Goal: Task Accomplishment & Management: Manage account settings

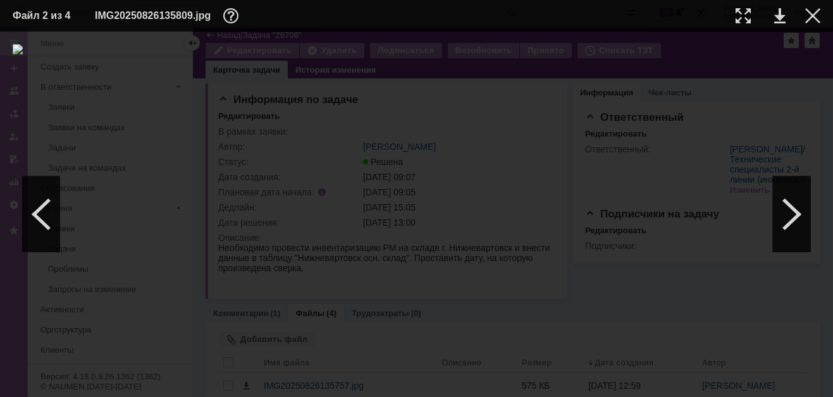
scroll to position [114, 0]
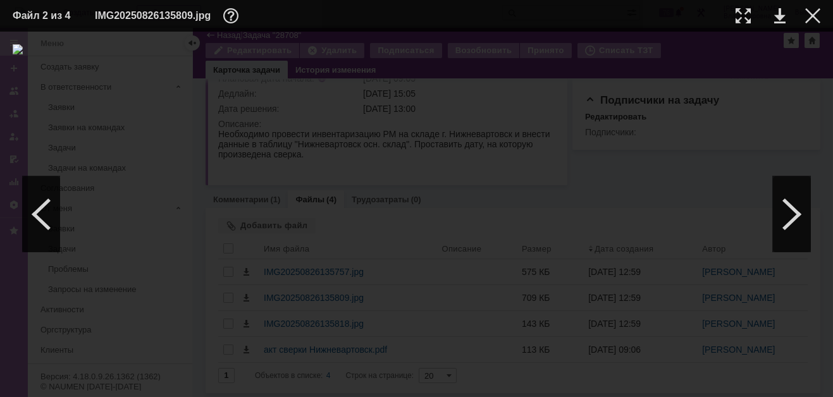
click at [802, 102] on div at bounding box center [417, 214] width 808 height 340
click at [812, 8] on div at bounding box center [812, 15] width 15 height 15
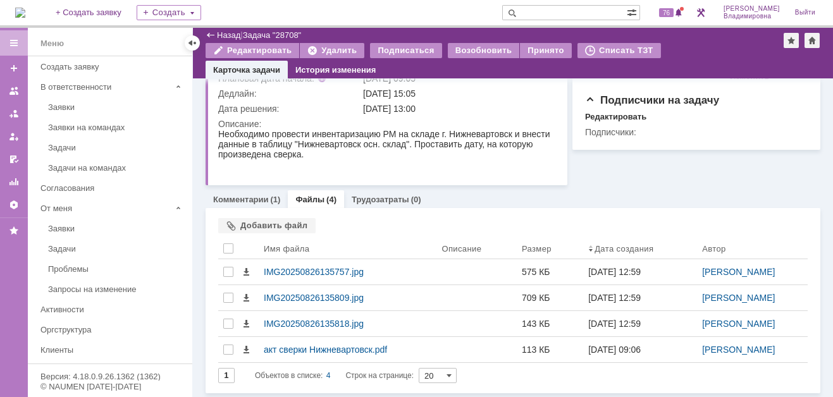
scroll to position [0, 0]
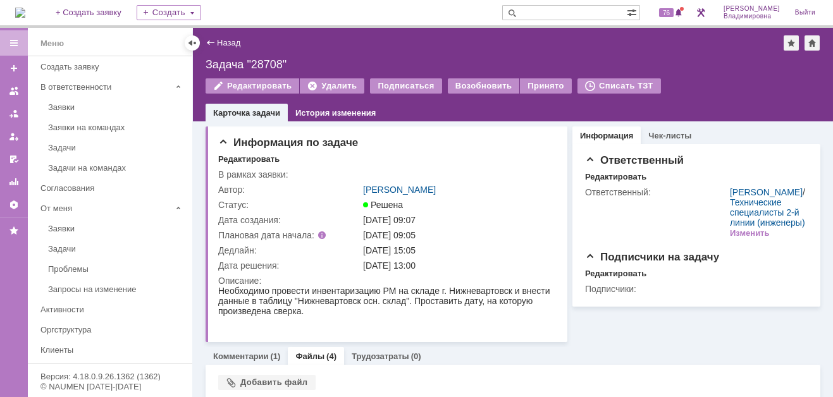
click at [25, 10] on img at bounding box center [20, 13] width 10 height 10
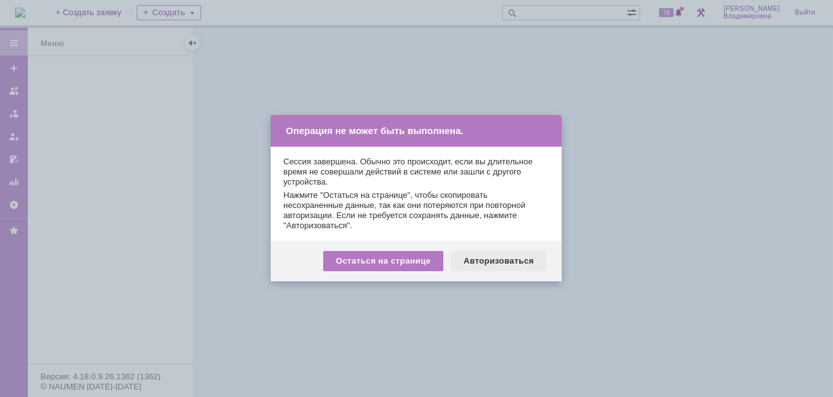
click at [509, 258] on div "Авторизоваться" at bounding box center [499, 261] width 96 height 20
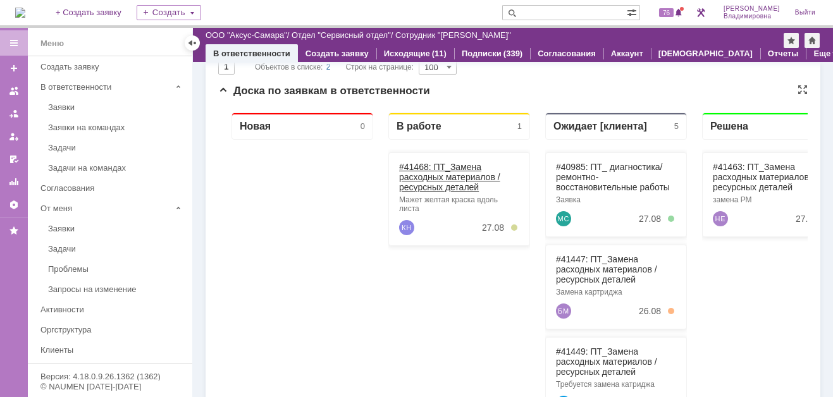
click at [421, 164] on link "#41468: ПТ_Замена расходных материалов / ресурсных деталей" at bounding box center [449, 177] width 101 height 30
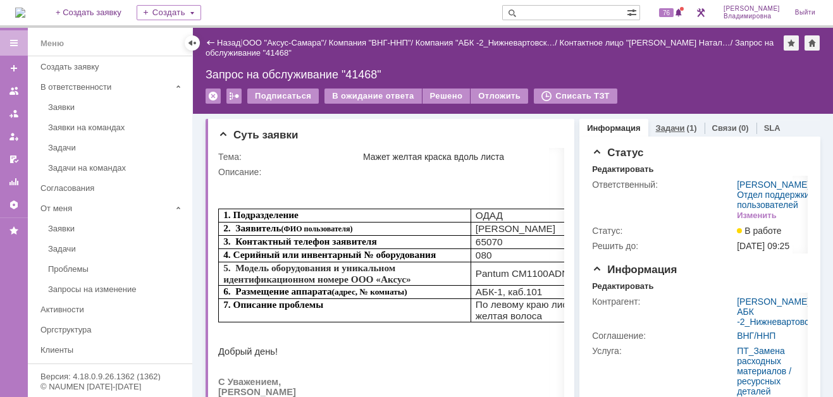
click at [670, 124] on link "Задачи" at bounding box center [670, 127] width 29 height 9
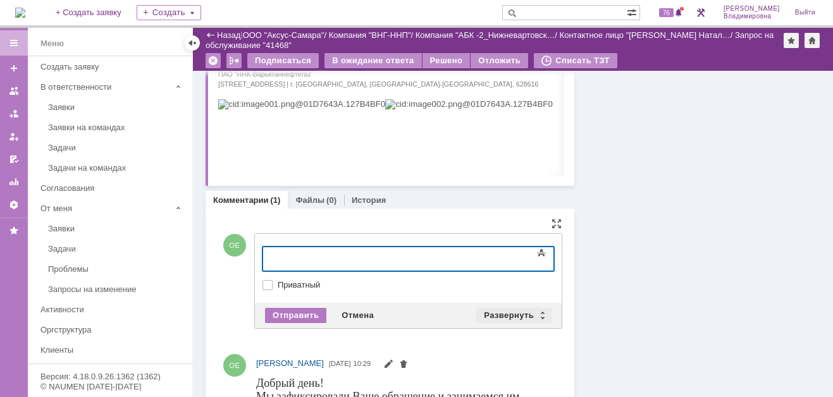
click at [502, 312] on div "Развернуть" at bounding box center [513, 315] width 75 height 15
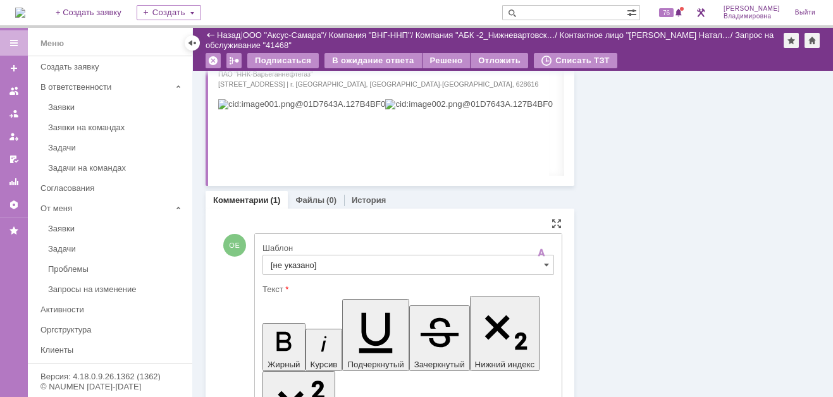
click at [292, 259] on input "[не указано]" at bounding box center [409, 265] width 292 height 20
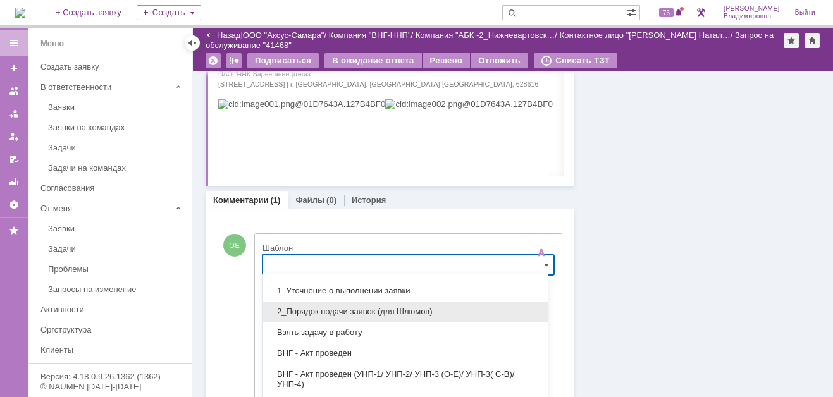
scroll to position [63, 0]
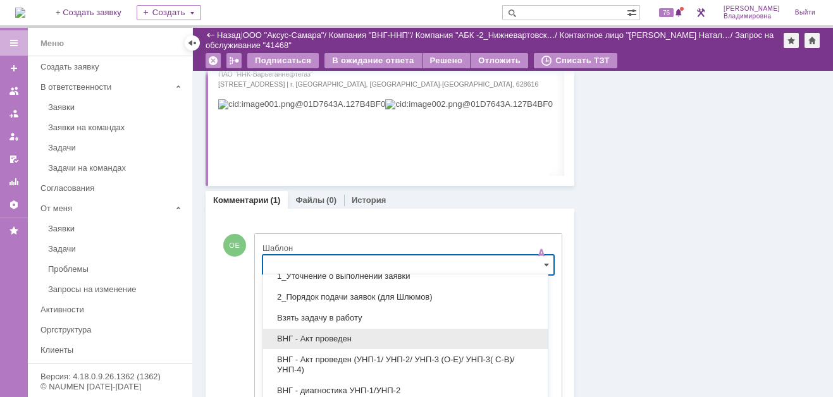
click at [328, 334] on span "ВНГ - Акт проведен" at bounding box center [406, 339] width 270 height 10
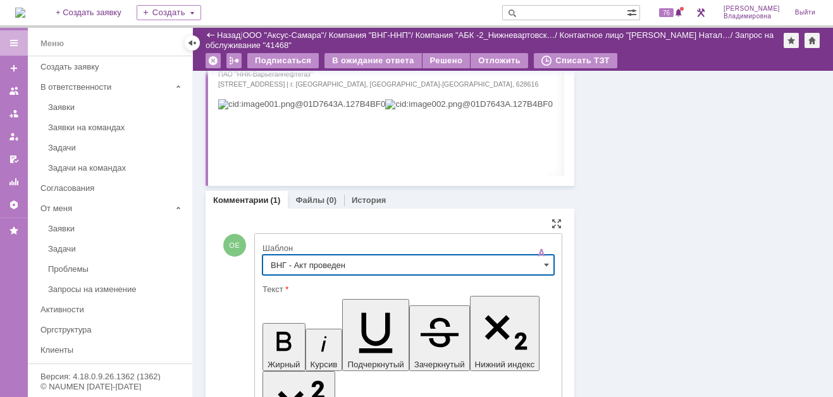
type input "ВНГ - Акт проведен"
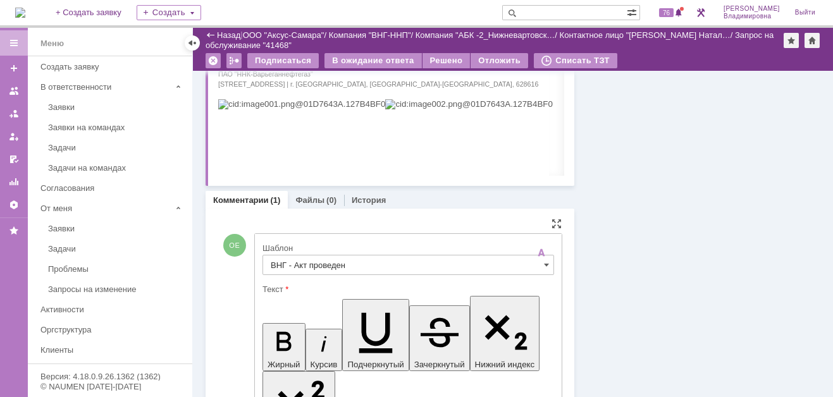
drag, startPoint x: 282, startPoint y: 2905, endPoint x: 318, endPoint y: 2919, distance: 37.8
drag, startPoint x: 399, startPoint y: 2903, endPoint x: 436, endPoint y: 2901, distance: 36.7
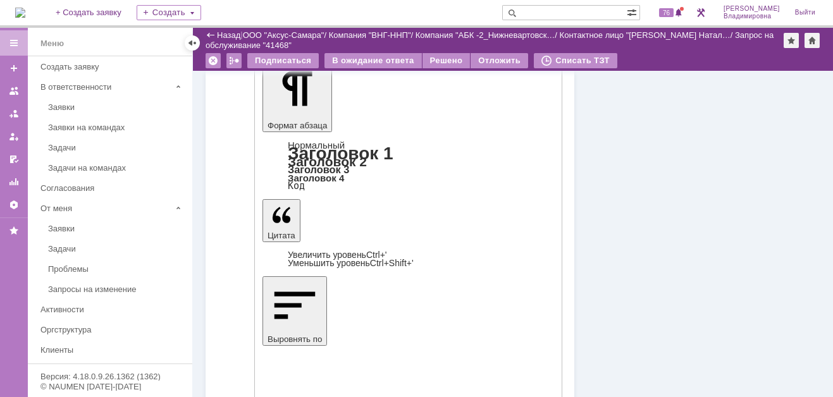
scroll to position [797, 0]
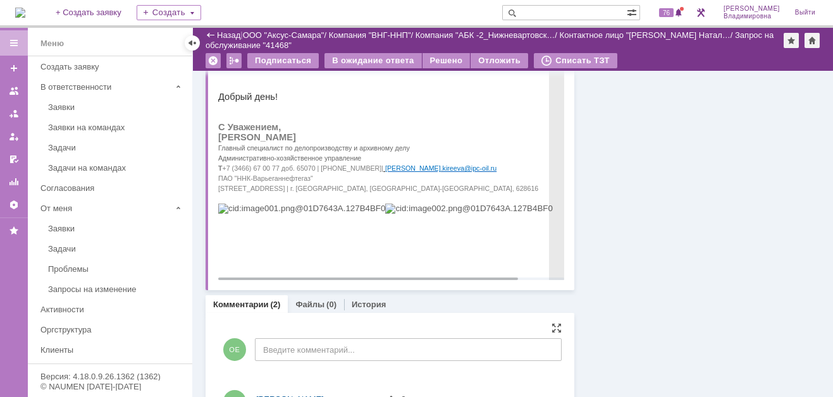
scroll to position [127, 0]
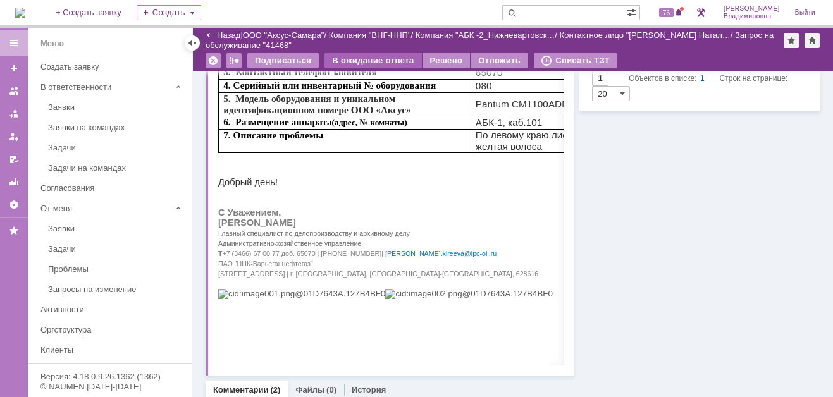
click at [353, 58] on div "В ожидание ответа" at bounding box center [373, 60] width 97 height 15
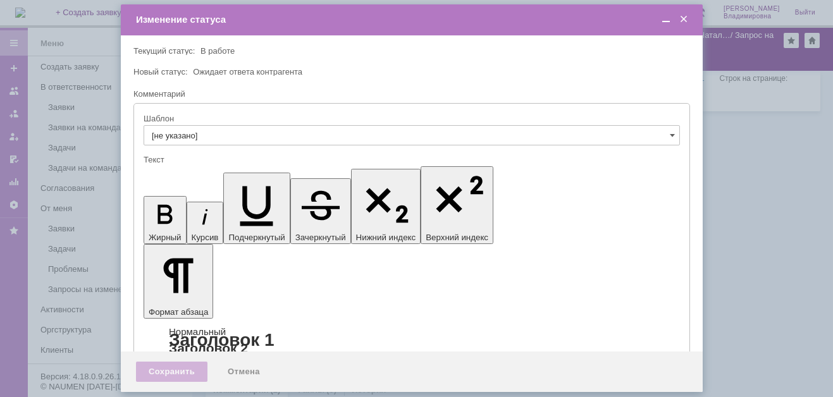
scroll to position [0, 0]
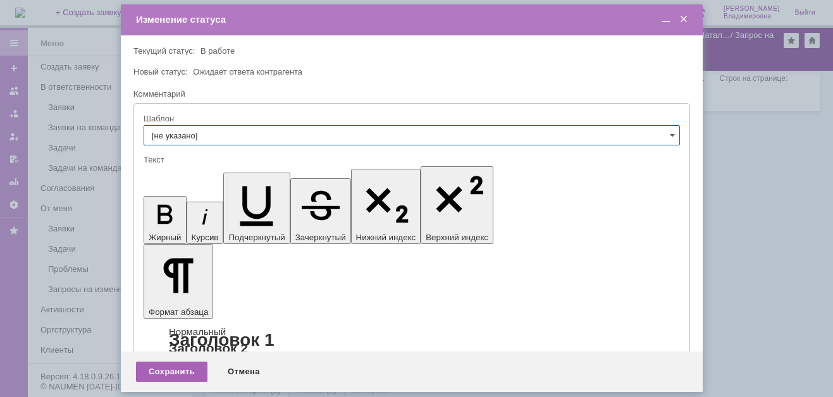
click at [168, 371] on div "Сохранить" at bounding box center [171, 372] width 71 height 20
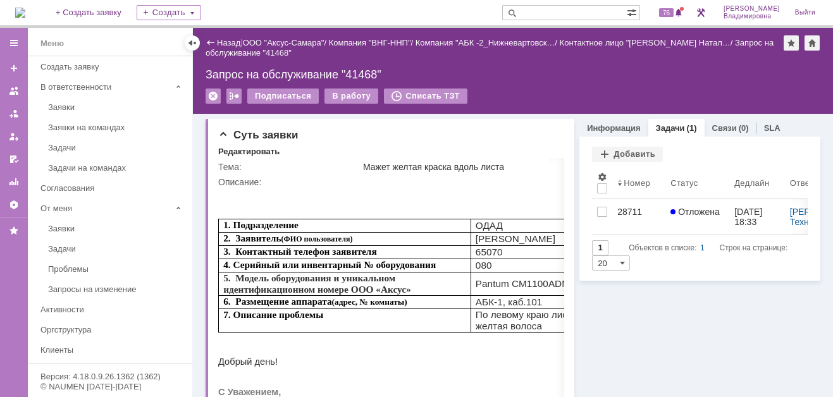
click at [25, 13] on img at bounding box center [20, 13] width 10 height 10
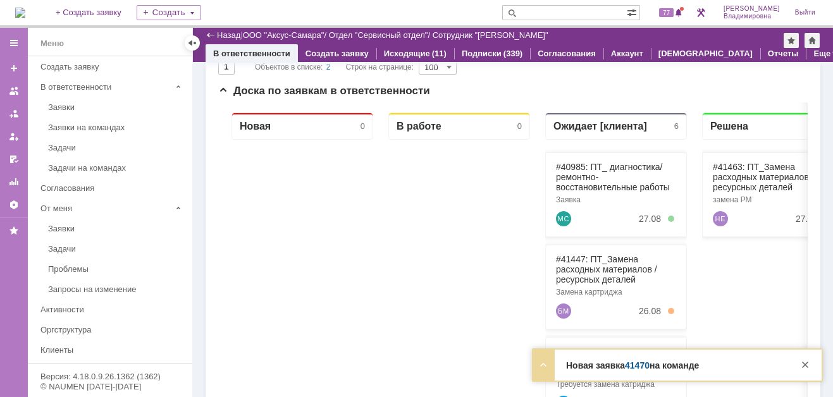
click at [638, 366] on link "41470" at bounding box center [637, 366] width 25 height 10
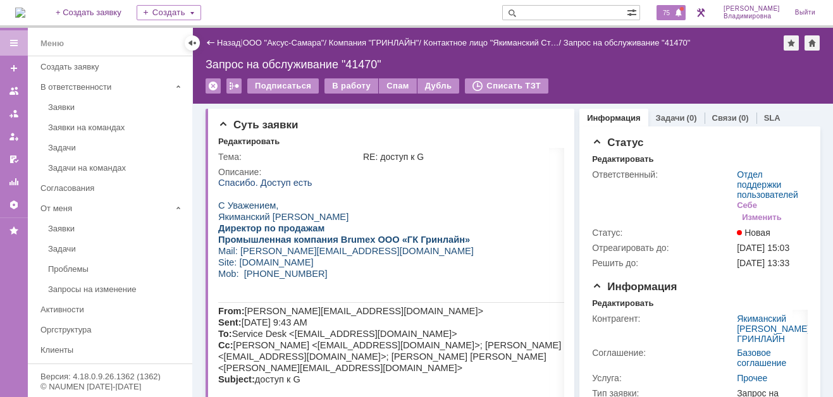
click at [674, 14] on span "75" at bounding box center [666, 12] width 15 height 9
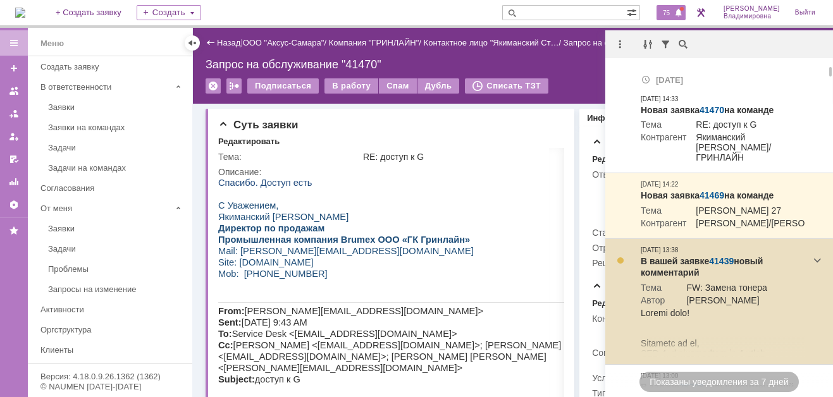
scroll to position [63, 0]
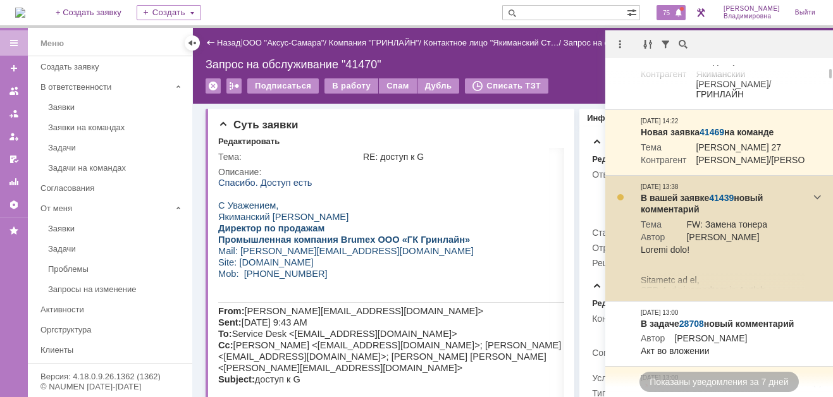
click at [721, 203] on link "41439" at bounding box center [721, 198] width 25 height 10
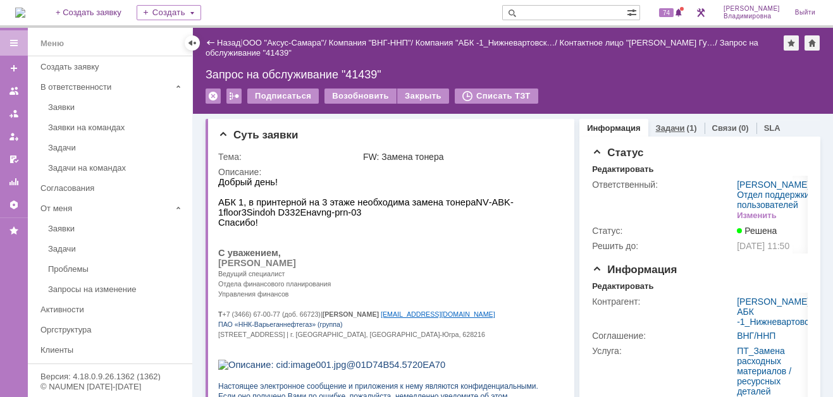
click at [656, 129] on link "Задачи" at bounding box center [670, 127] width 29 height 9
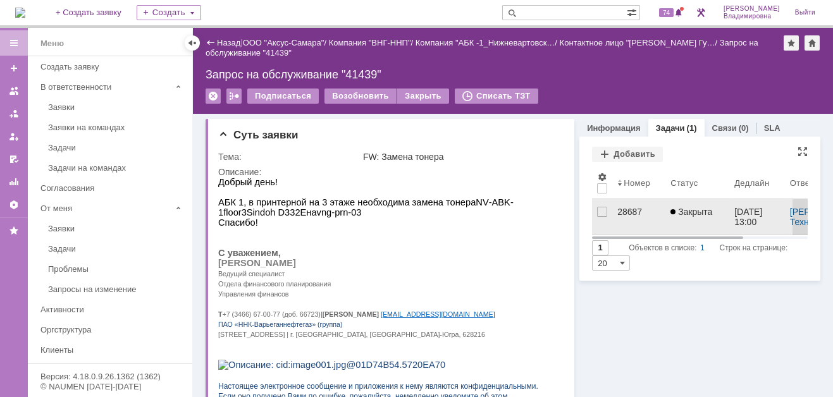
click at [617, 210] on div "28687" at bounding box center [638, 212] width 43 height 10
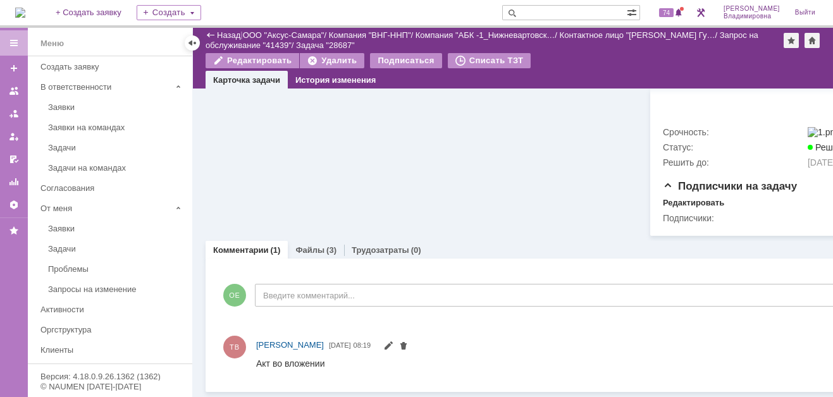
scroll to position [688, 0]
click at [310, 245] on link "Файлы" at bounding box center [309, 249] width 29 height 9
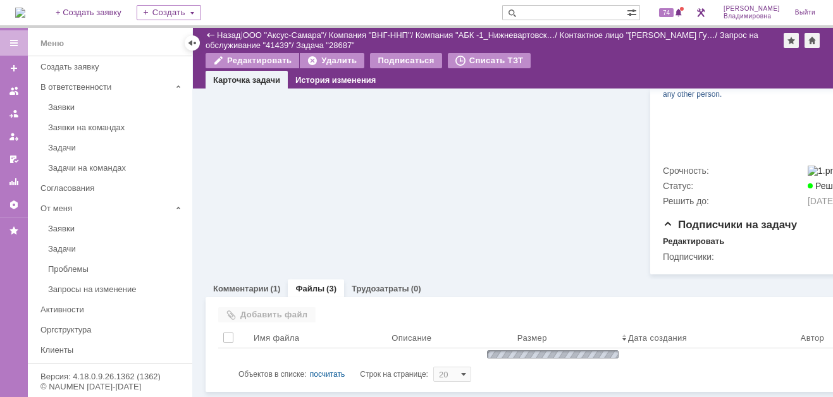
scroll to position [688, 0]
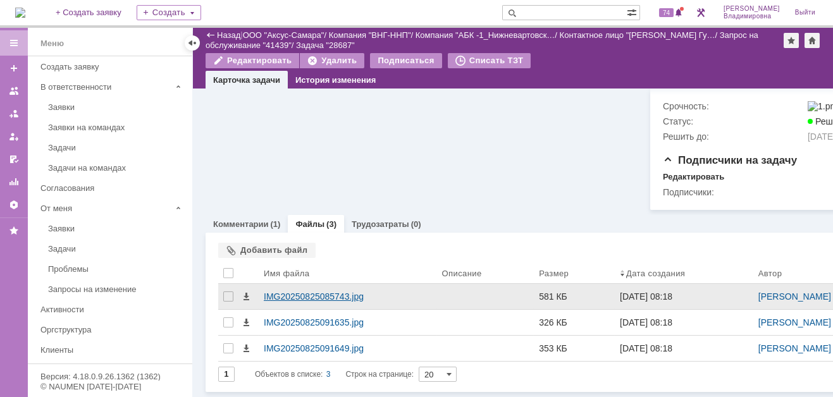
click at [298, 302] on div "IMG20250825085743.jpg" at bounding box center [348, 297] width 168 height 10
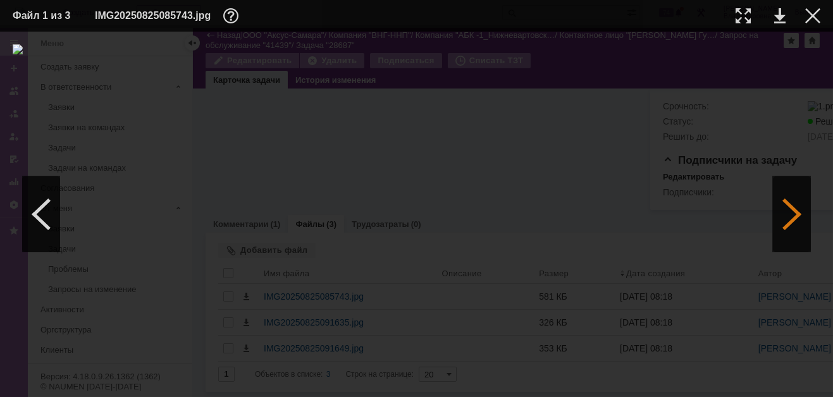
click at [789, 212] on div at bounding box center [792, 215] width 38 height 76
click at [812, 13] on div at bounding box center [812, 15] width 15 height 15
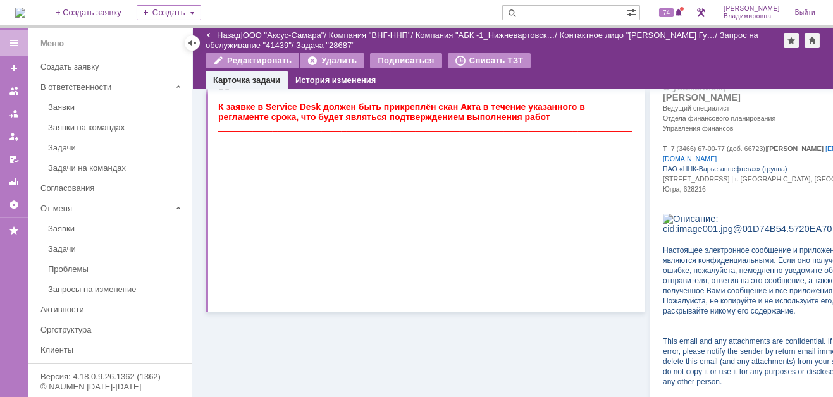
scroll to position [0, 0]
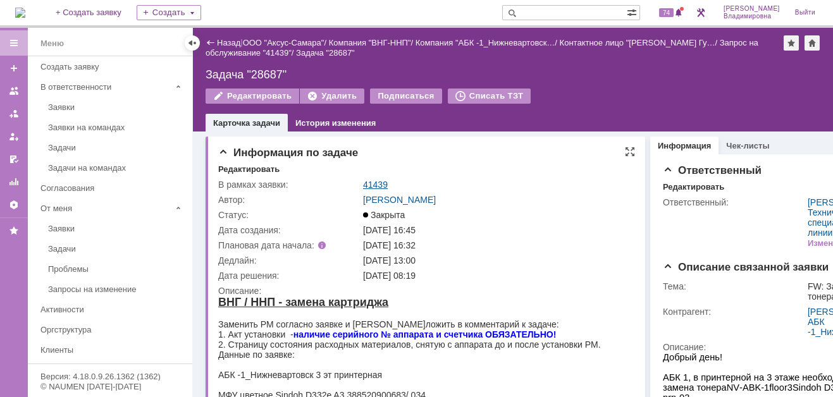
click at [384, 181] on link "41439" at bounding box center [375, 185] width 25 height 10
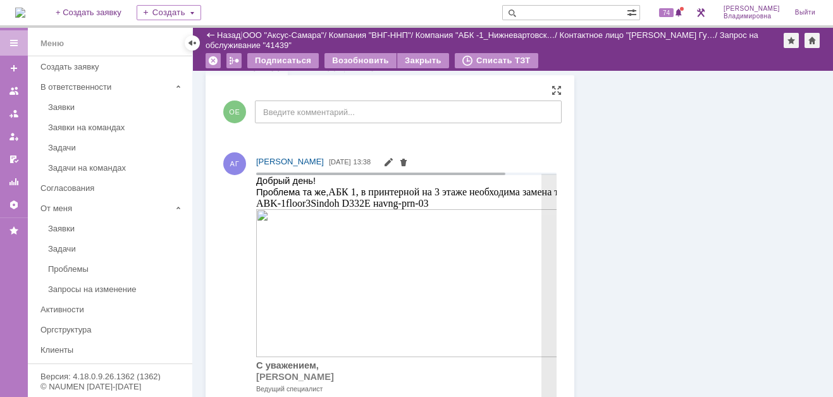
scroll to position [569, 0]
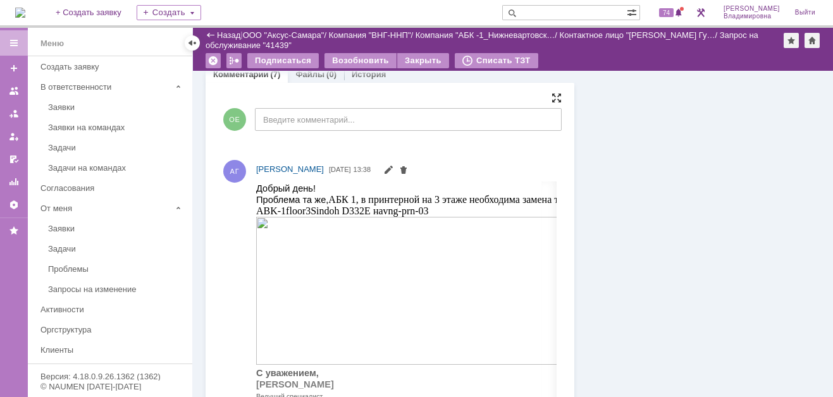
drag, startPoint x: 555, startPoint y: 102, endPoint x: 504, endPoint y: 8, distance: 107.6
click at [555, 102] on div at bounding box center [557, 98] width 10 height 10
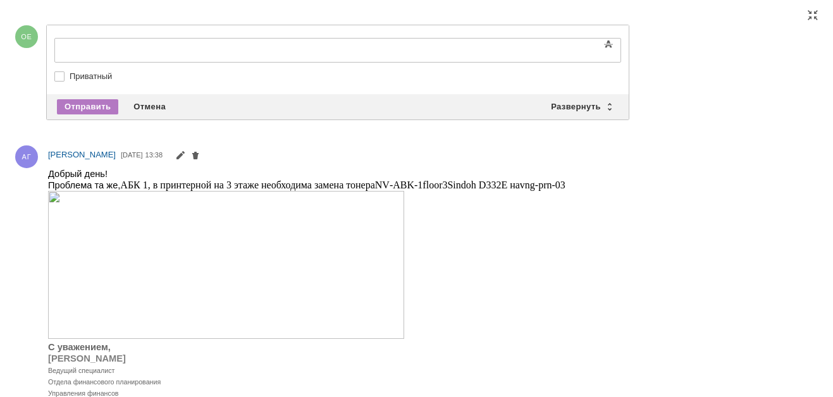
scroll to position [0, 0]
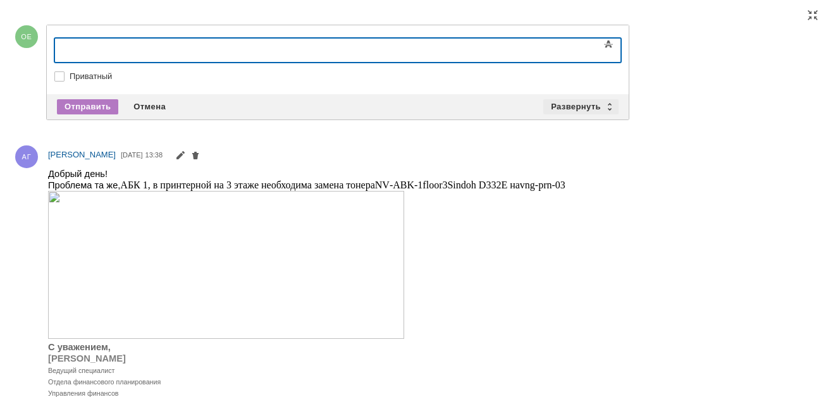
click at [591, 102] on div "Развернуть" at bounding box center [580, 106] width 75 height 15
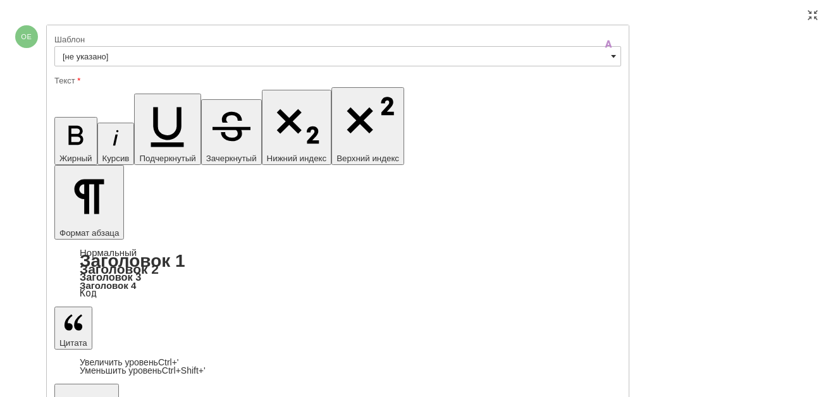
click at [612, 54] on span at bounding box center [613, 56] width 5 height 10
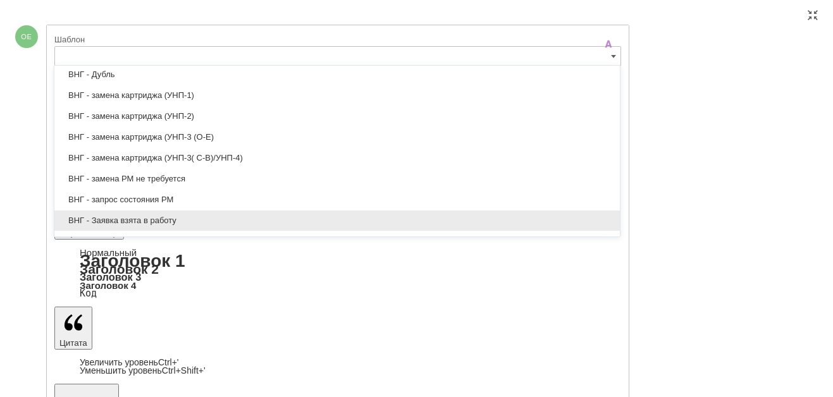
scroll to position [190, 0]
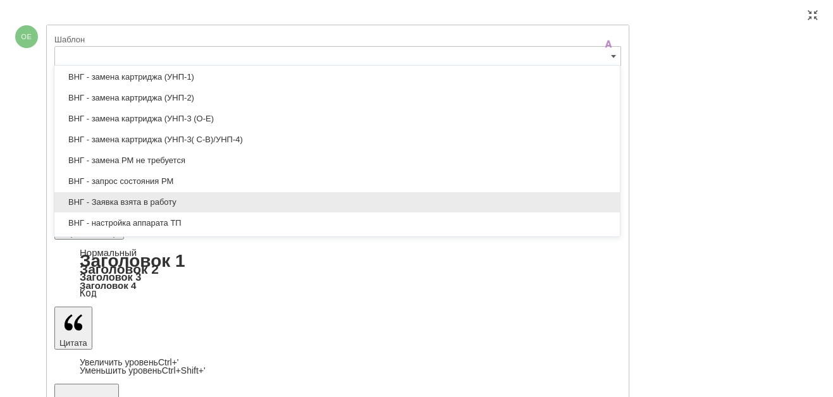
click at [104, 200] on span "ВНГ - Заявка взята в работу" at bounding box center [337, 202] width 550 height 10
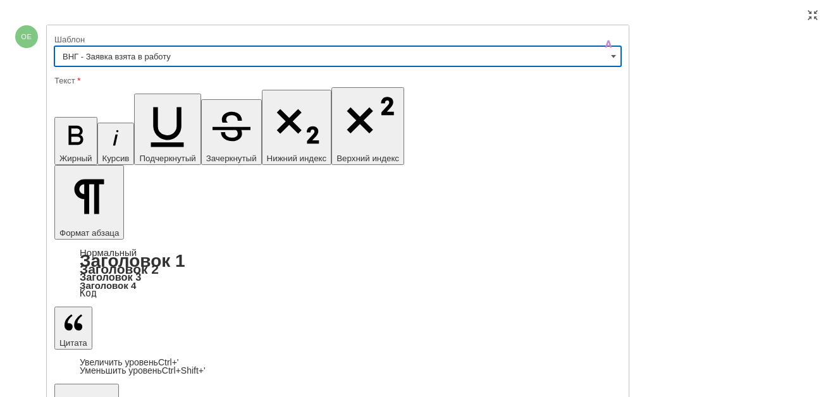
type input "ВНГ - Заявка взята в работу"
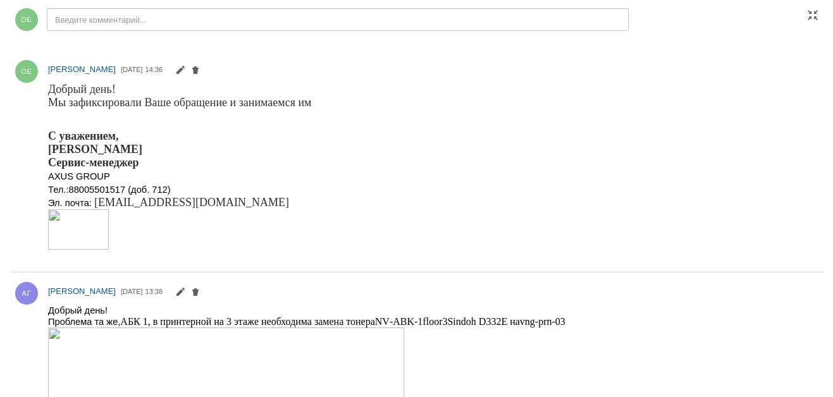
scroll to position [0, 0]
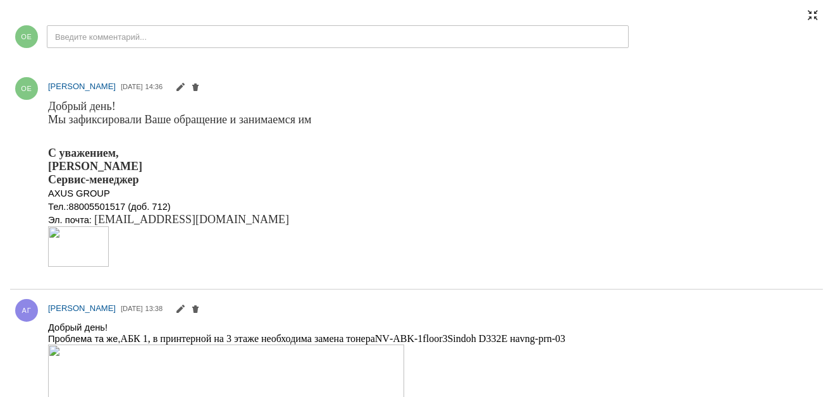
click at [810, 15] on div at bounding box center [813, 15] width 10 height 10
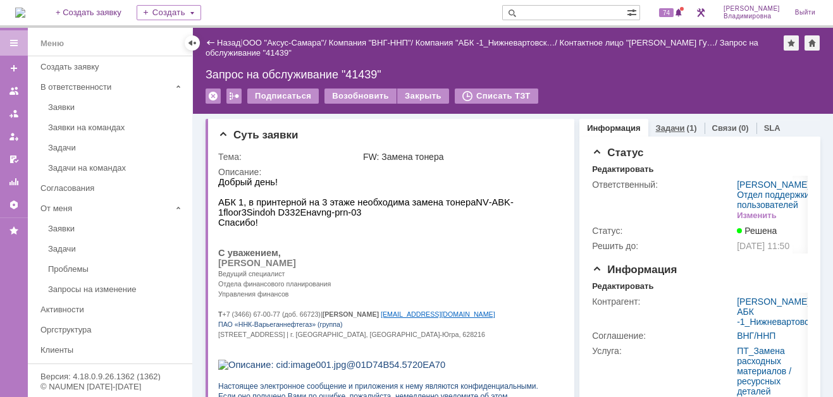
click at [666, 127] on link "Задачи" at bounding box center [670, 127] width 29 height 9
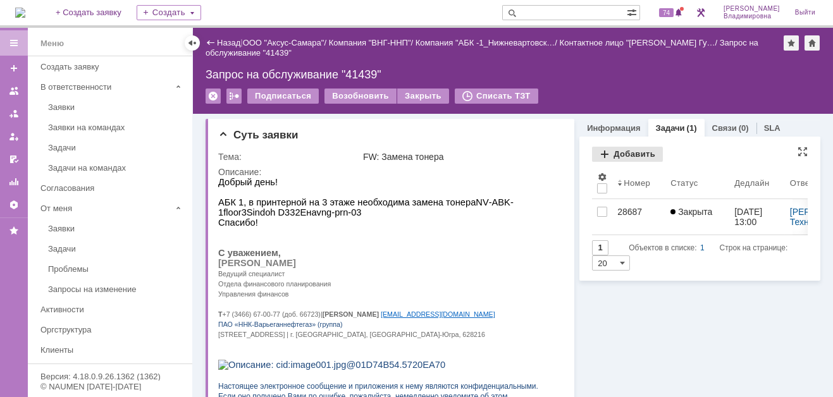
click at [611, 151] on div "Добавить" at bounding box center [627, 154] width 71 height 15
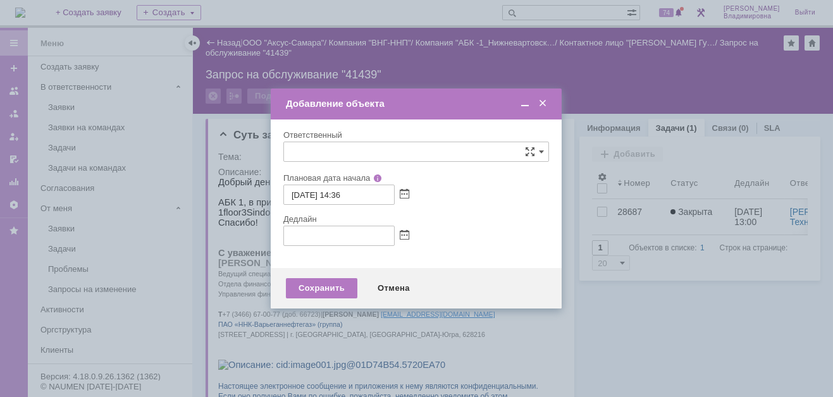
type input "[не указано]"
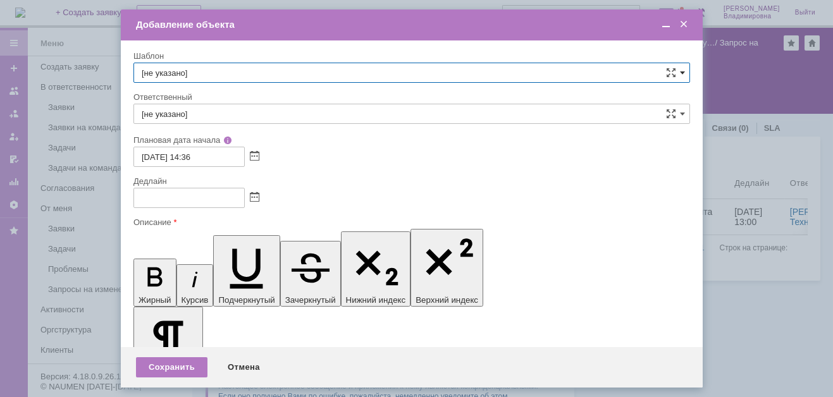
click at [680, 68] on span at bounding box center [682, 73] width 5 height 10
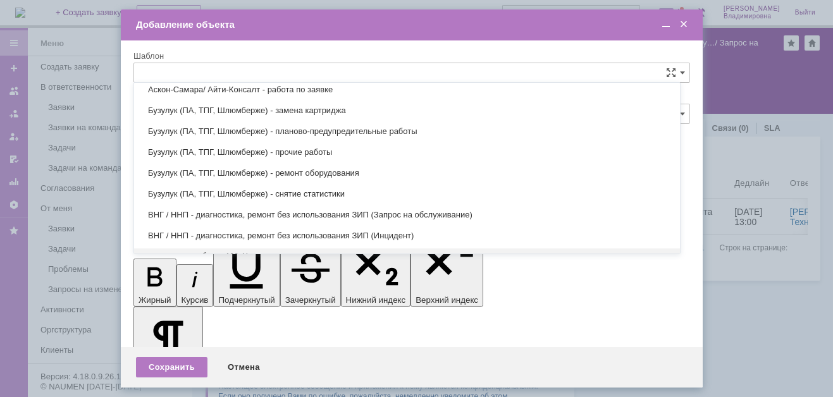
scroll to position [366, 0]
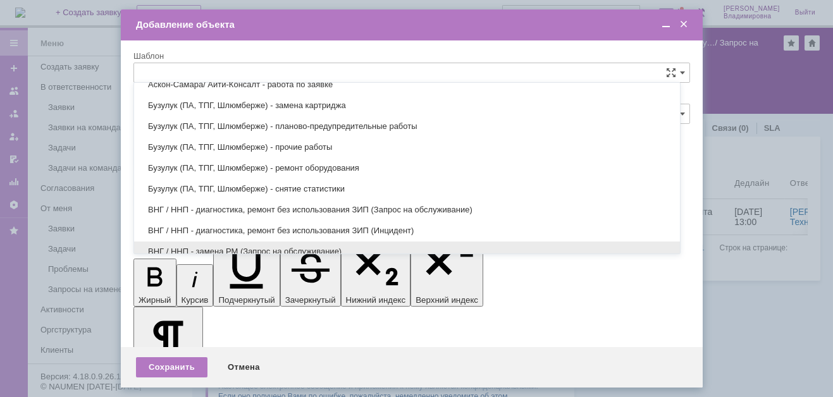
click at [188, 247] on span "ВНГ / ННП - замена РМ (Запрос на обслуживание)" at bounding box center [407, 252] width 531 height 10
type input "ВНГ / ННП - замена РМ (Запрос на обслуживание)"
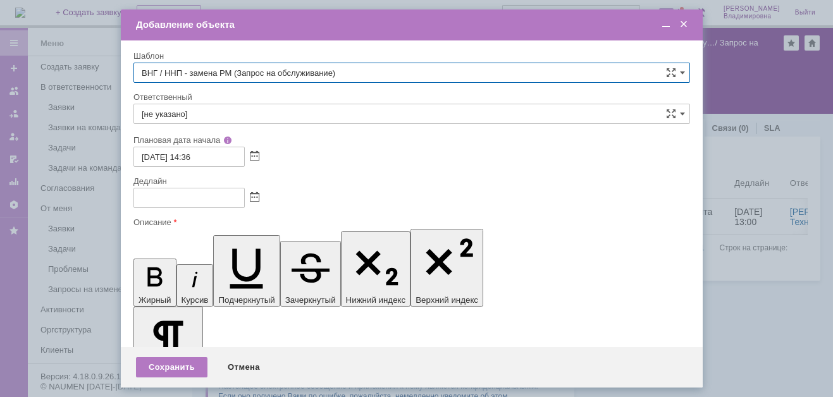
type input "Сидоров Евгений"
type input "26.08.2025 22:36"
type input "ВНГ / ННП - замена РМ (Запрос на обслуживание)"
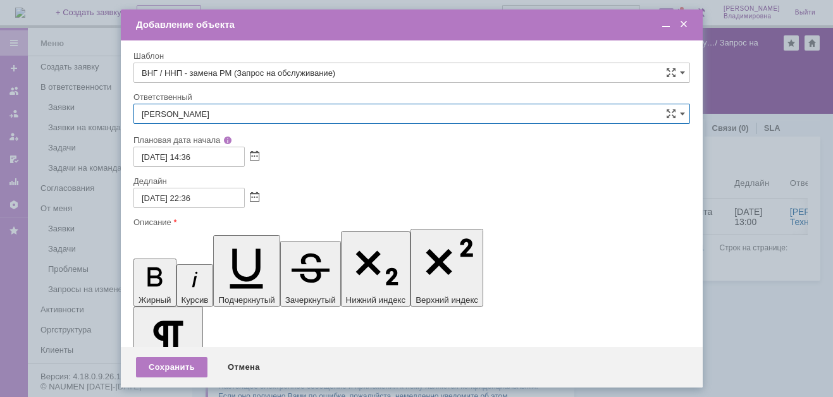
click at [213, 113] on input "Сидоров Евгений" at bounding box center [411, 114] width 557 height 20
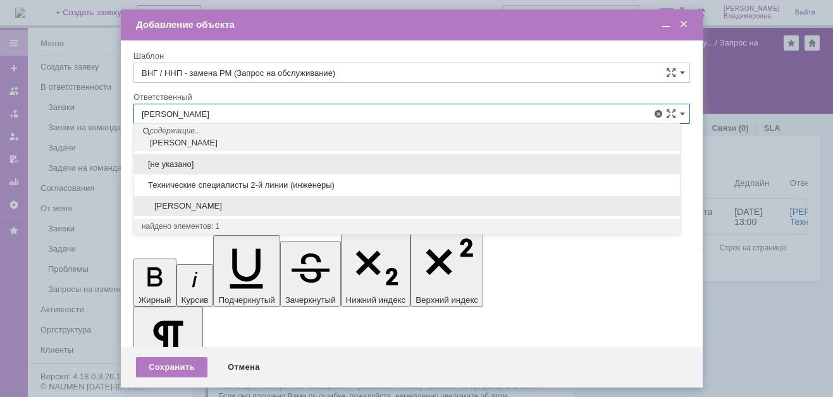
click at [185, 203] on span "[PERSON_NAME]" at bounding box center [407, 206] width 531 height 10
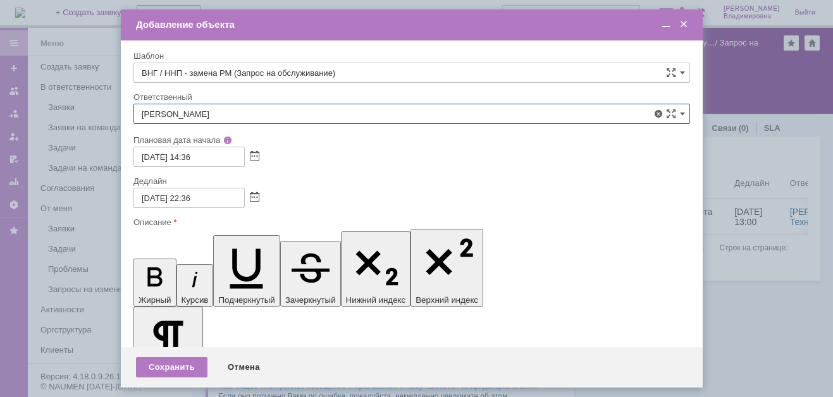
type input "[PERSON_NAME]"
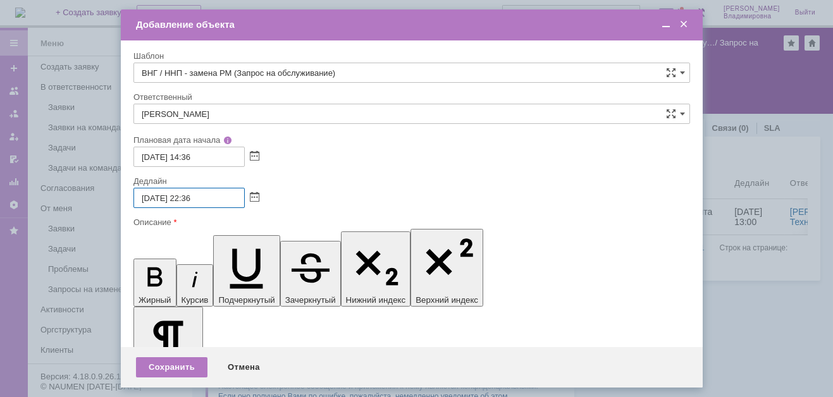
drag, startPoint x: 185, startPoint y: 197, endPoint x: 192, endPoint y: 197, distance: 7.0
click at [192, 197] on input "26.08.2025 22:36" at bounding box center [188, 198] width 111 height 20
drag, startPoint x: 198, startPoint y: 196, endPoint x: 206, endPoint y: 196, distance: 8.2
click at [206, 196] on input "26.08.2025 13:36" at bounding box center [188, 198] width 111 height 20
click at [149, 195] on input "26.08.2025 13:00" at bounding box center [188, 198] width 111 height 20
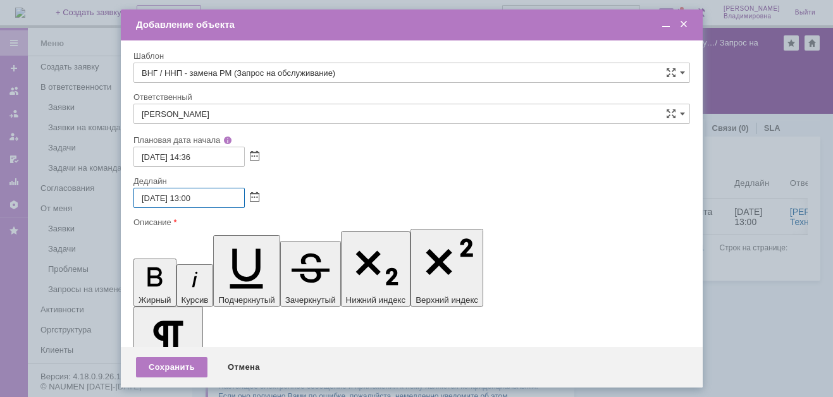
type input "27.08.2025 13:00"
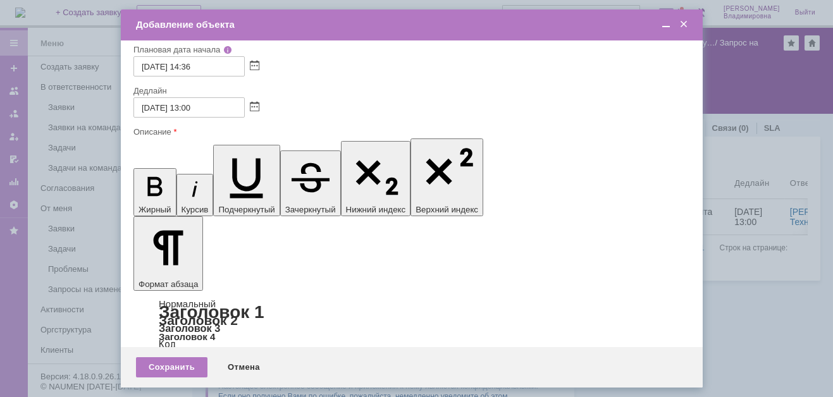
scroll to position [0, 0]
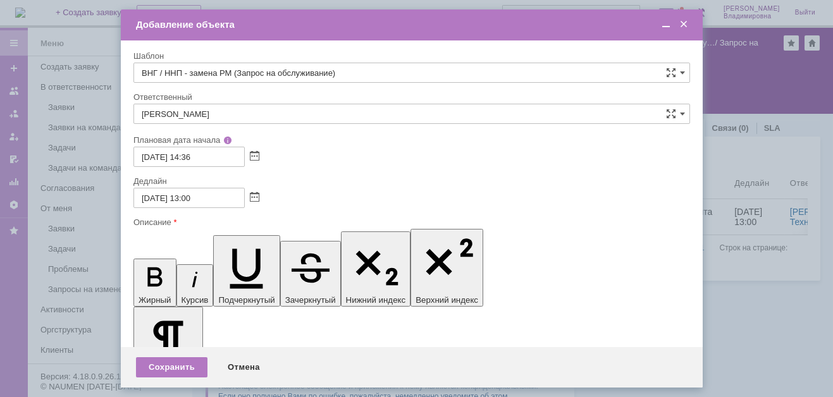
click at [665, 21] on span at bounding box center [666, 24] width 13 height 11
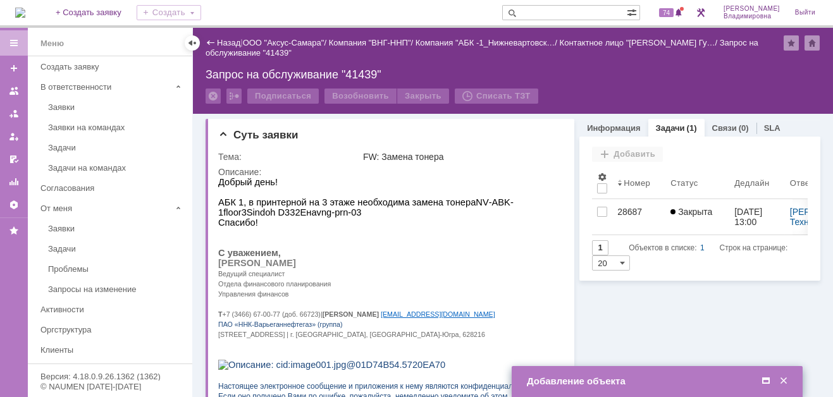
click at [628, 388] on div "Добавление объекта" at bounding box center [658, 382] width 263 height 15
click at [766, 380] on span at bounding box center [766, 381] width 13 height 11
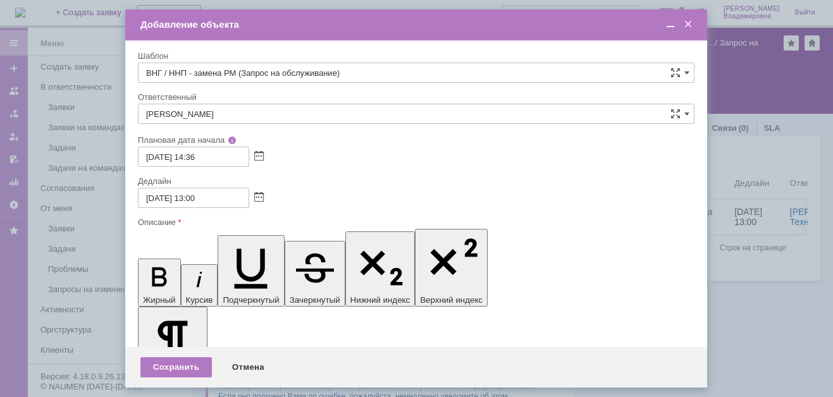
click at [168, 364] on div "Сохранить" at bounding box center [175, 367] width 71 height 20
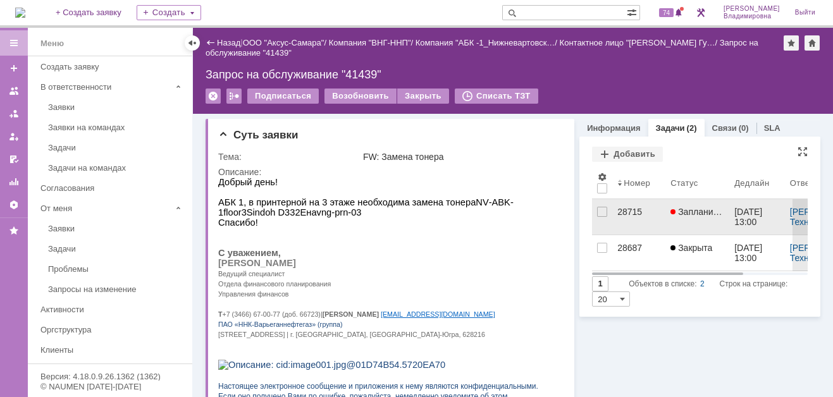
click at [619, 211] on div "28715" at bounding box center [638, 212] width 43 height 10
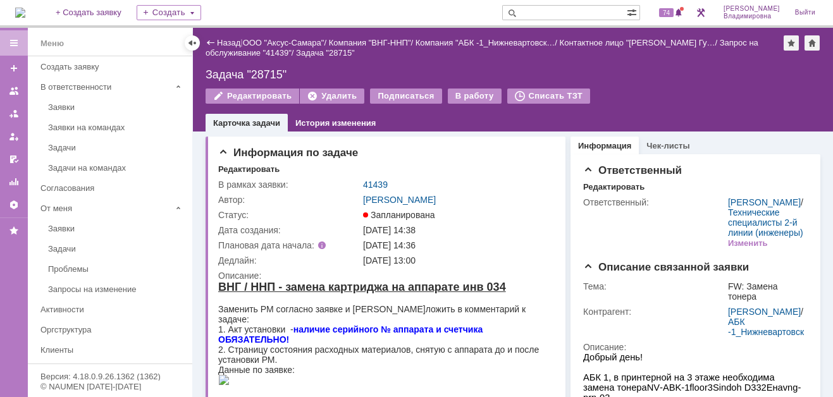
click at [686, 113] on div "Редактировать Удалить Подписаться В работу Списать ТЗТ" at bounding box center [513, 102] width 615 height 27
click at [215, 39] on div "Назад" at bounding box center [223, 42] width 35 height 9
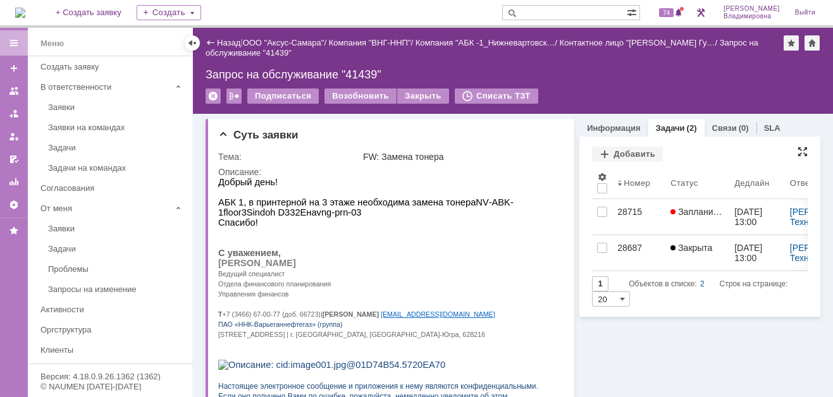
click at [798, 149] on div at bounding box center [803, 152] width 10 height 10
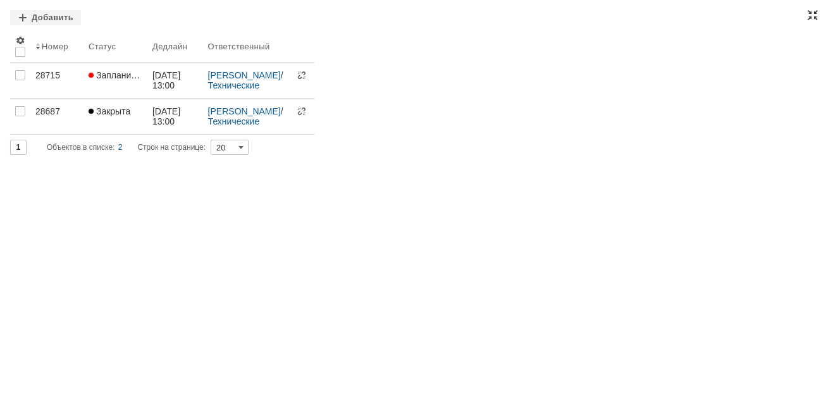
click at [814, 14] on div at bounding box center [813, 15] width 10 height 10
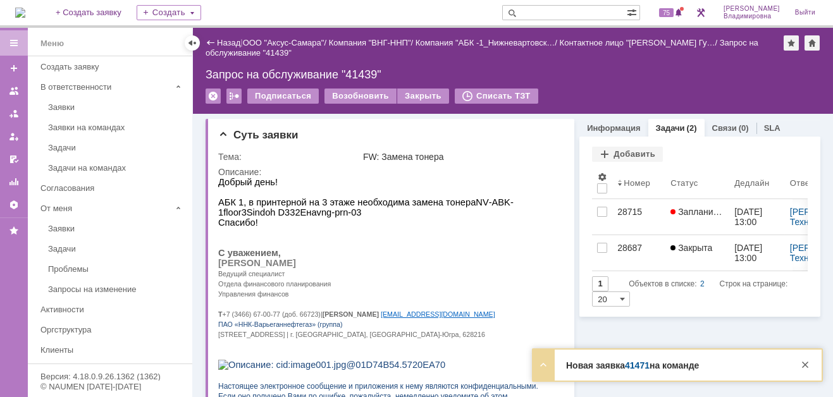
click at [25, 12] on img at bounding box center [20, 13] width 10 height 10
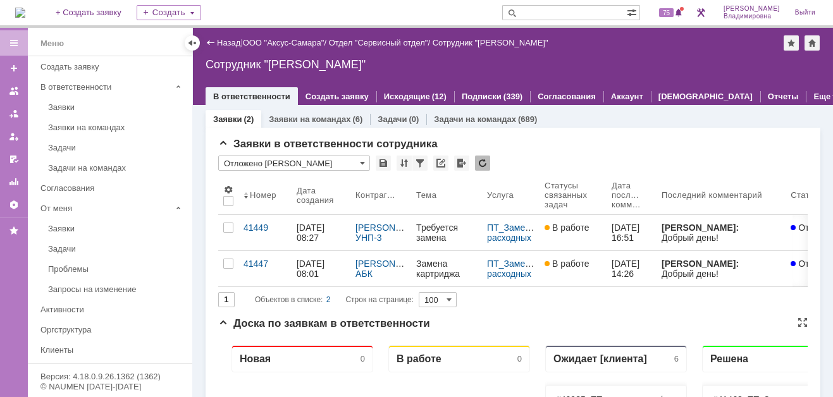
click at [635, 368] on div "Ожидает [клиента] 6" at bounding box center [616, 358] width 142 height 27
click at [669, 9] on span "75" at bounding box center [666, 12] width 15 height 9
drag, startPoint x: 37, startPoint y: 14, endPoint x: 59, endPoint y: 53, distance: 44.2
click at [25, 15] on img at bounding box center [20, 13] width 10 height 10
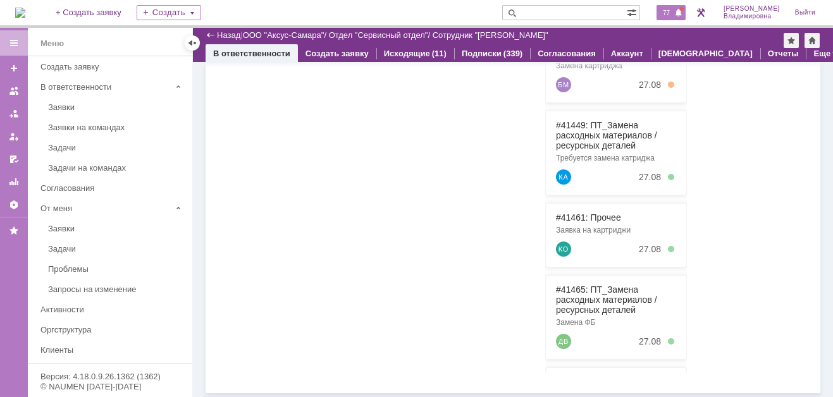
click at [670, 11] on span "77" at bounding box center [666, 12] width 15 height 9
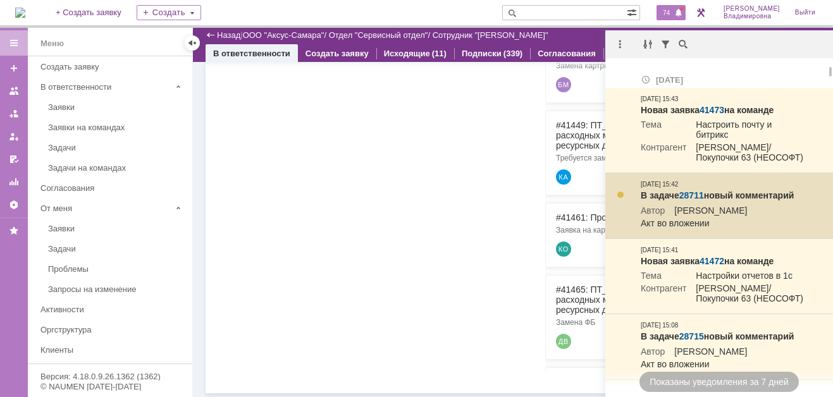
click at [691, 197] on link "28711" at bounding box center [692, 195] width 25 height 10
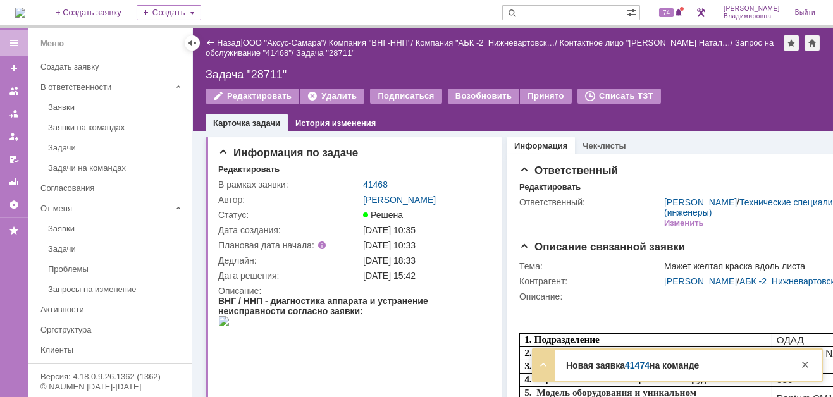
click at [635, 368] on link "41474" at bounding box center [637, 366] width 25 height 10
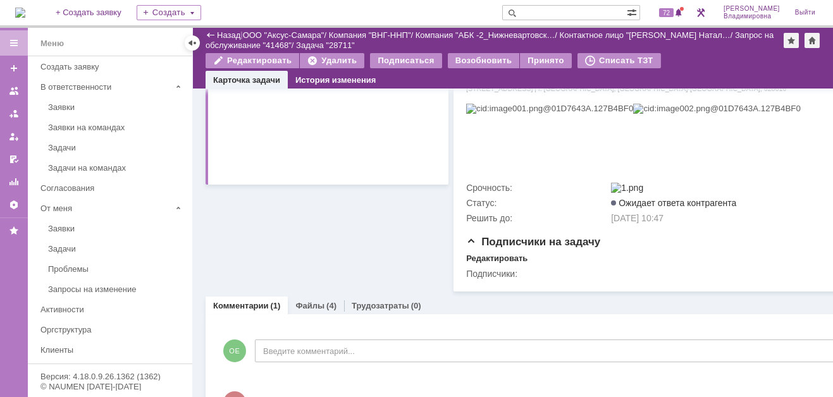
scroll to position [443, 0]
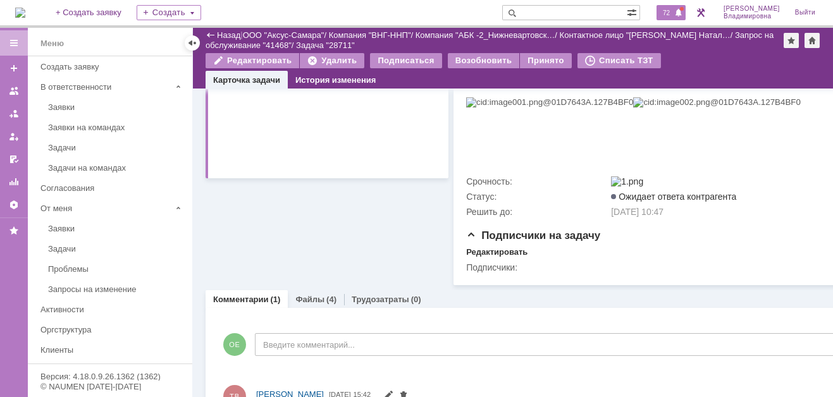
click at [672, 10] on span "72" at bounding box center [666, 12] width 15 height 9
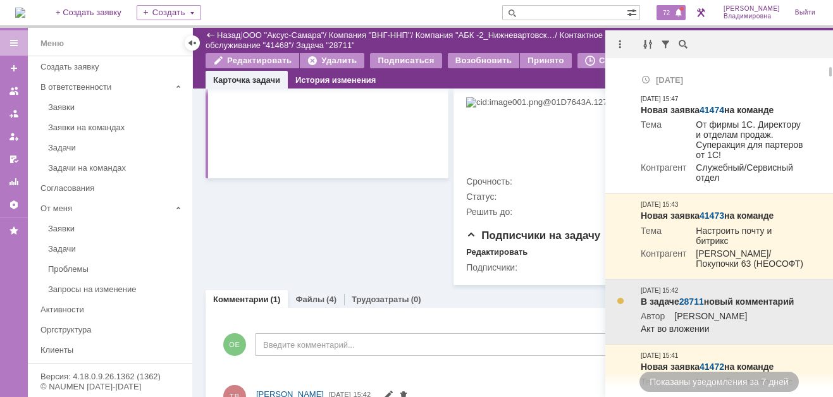
click at [692, 305] on link "28711" at bounding box center [692, 302] width 25 height 10
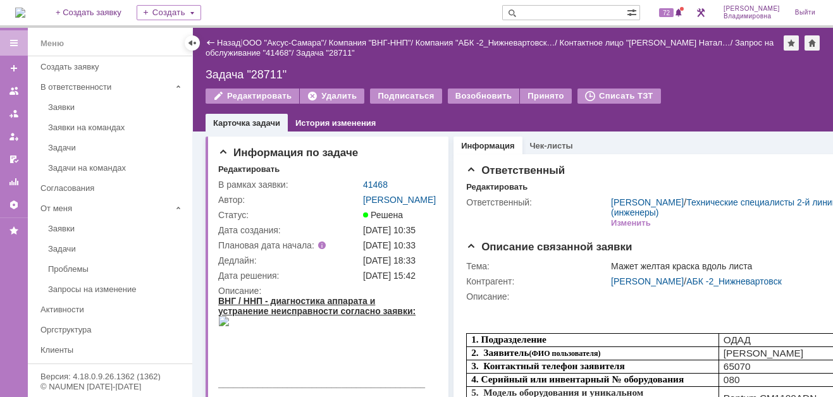
click at [25, 12] on img at bounding box center [20, 13] width 10 height 10
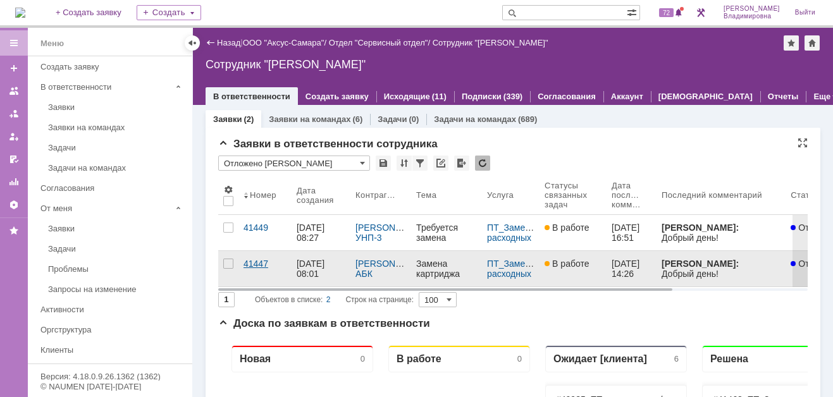
click at [261, 261] on div "41447" at bounding box center [265, 264] width 43 height 10
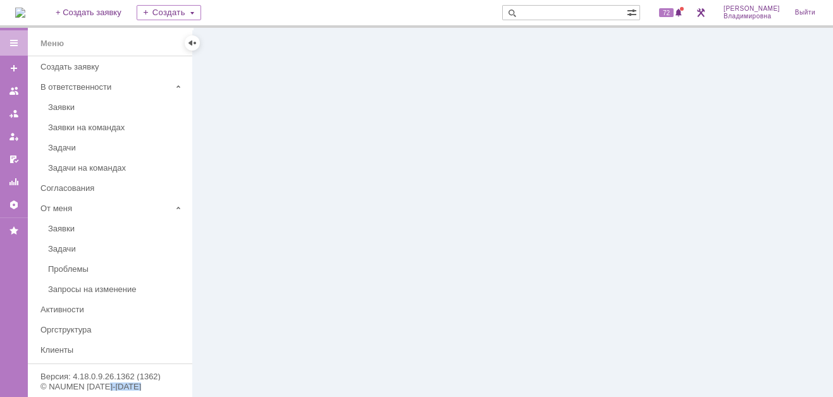
click at [261, 261] on div at bounding box center [513, 212] width 640 height 369
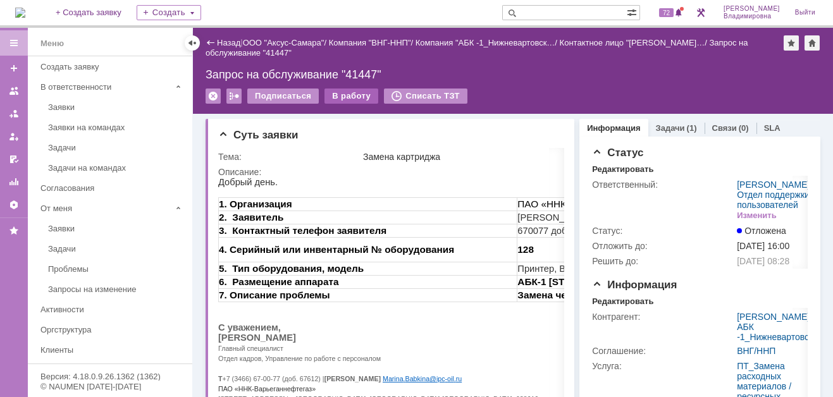
click at [338, 91] on div "В работу" at bounding box center [352, 96] width 54 height 15
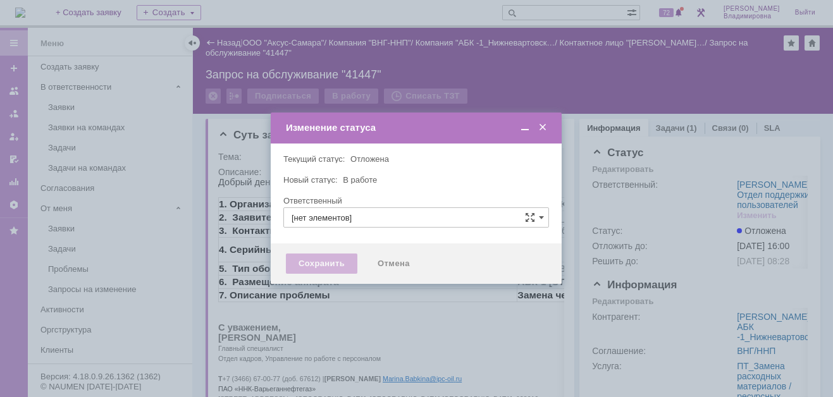
type input "[PERSON_NAME]"
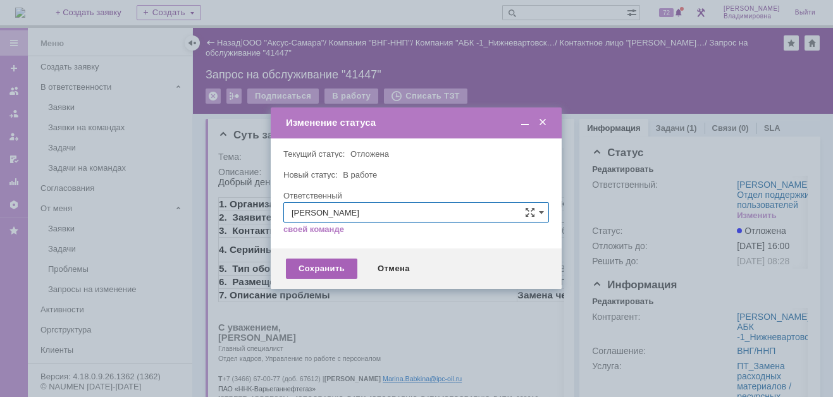
click at [320, 268] on div "Сохранить" at bounding box center [321, 269] width 71 height 20
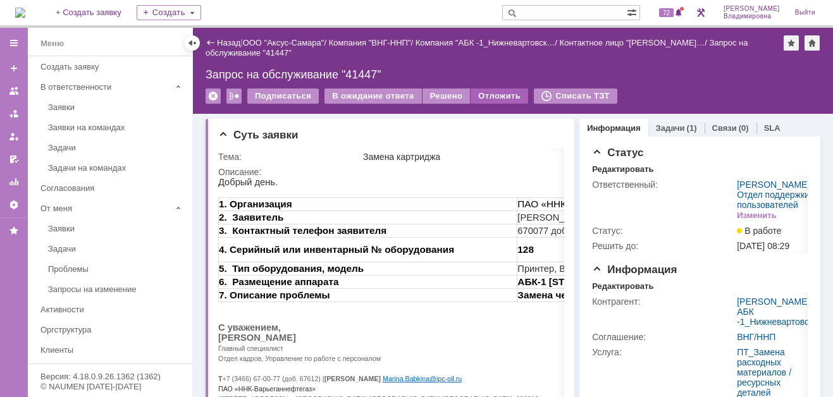
click at [486, 95] on div "Отложить" at bounding box center [500, 96] width 58 height 15
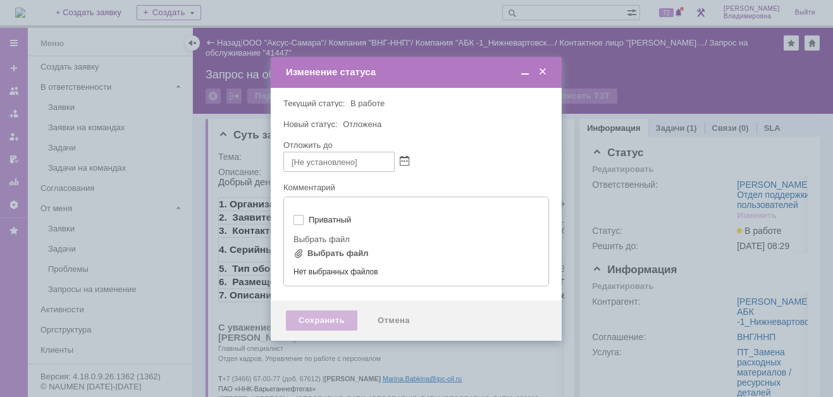
type input "[не указано]"
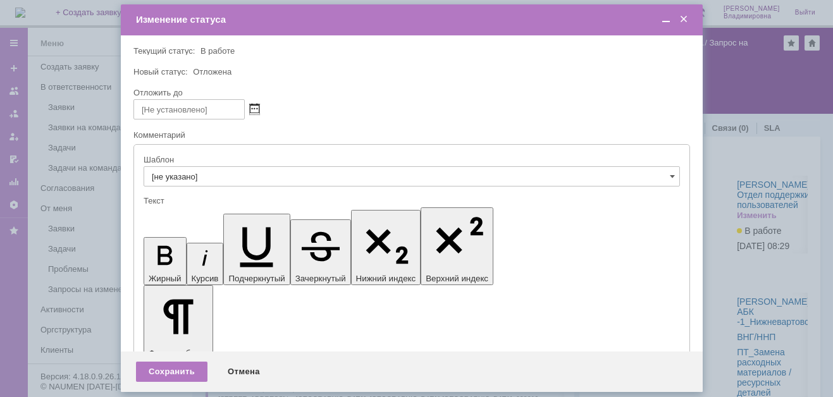
click at [253, 108] on span at bounding box center [254, 109] width 9 height 10
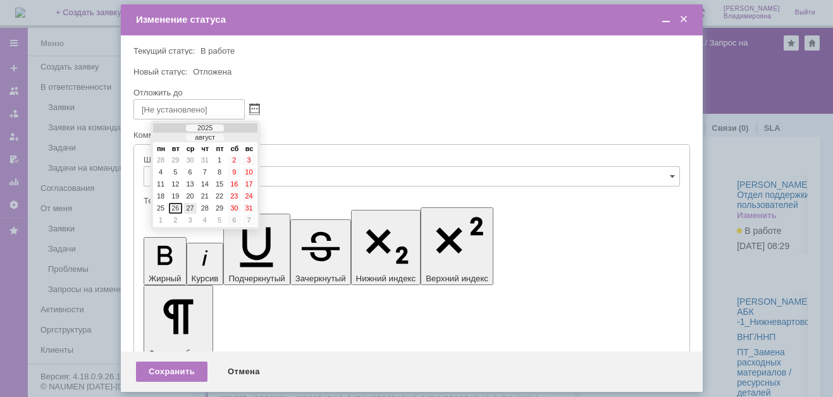
click at [191, 204] on div "27" at bounding box center [190, 208] width 13 height 11
type input "[DATE] 15:54"
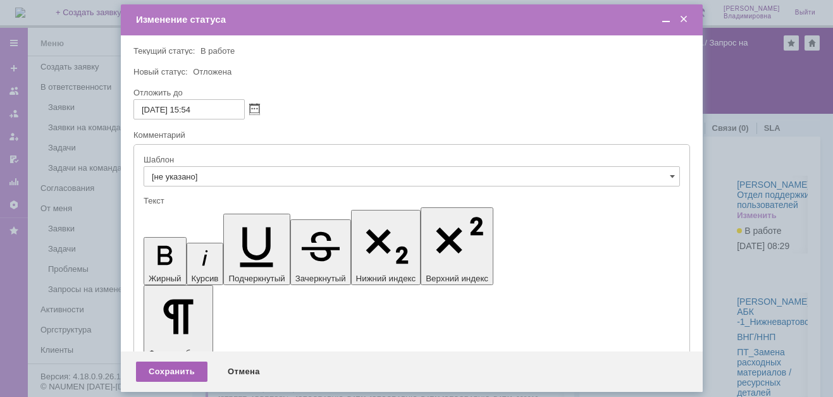
click at [194, 368] on div "Сохранить" at bounding box center [171, 372] width 71 height 20
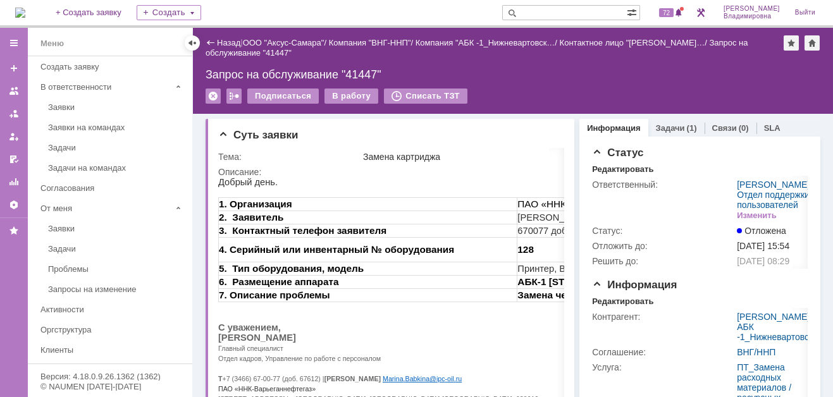
click at [25, 12] on img at bounding box center [20, 13] width 10 height 10
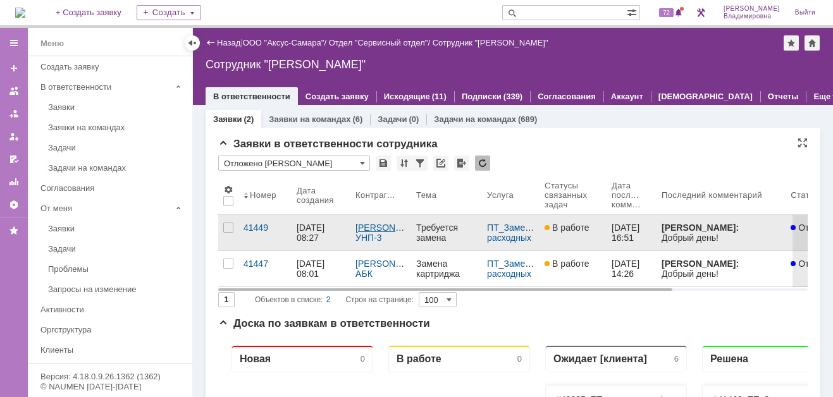
click at [368, 226] on link "[PERSON_NAME]" at bounding box center [392, 228] width 73 height 10
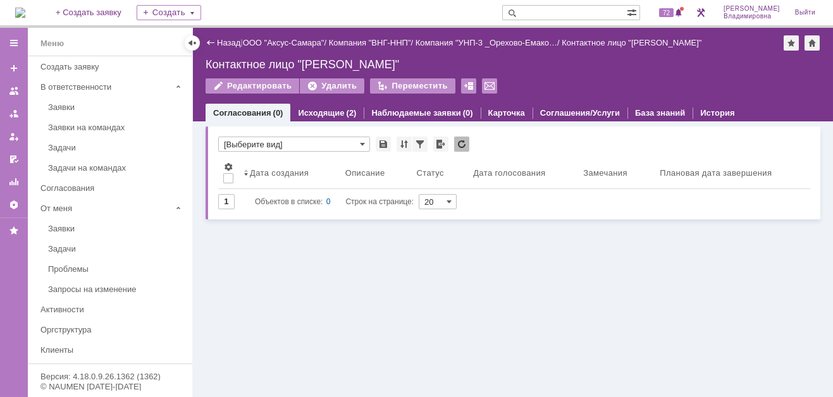
click at [25, 13] on img at bounding box center [20, 13] width 10 height 10
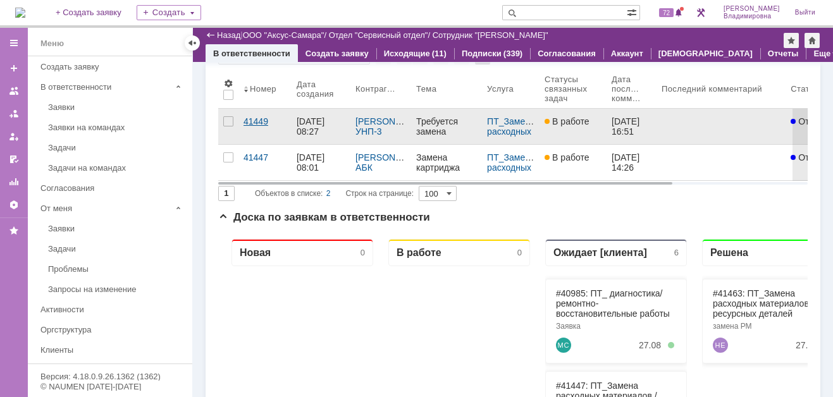
click at [261, 119] on div "41449" at bounding box center [265, 121] width 43 height 10
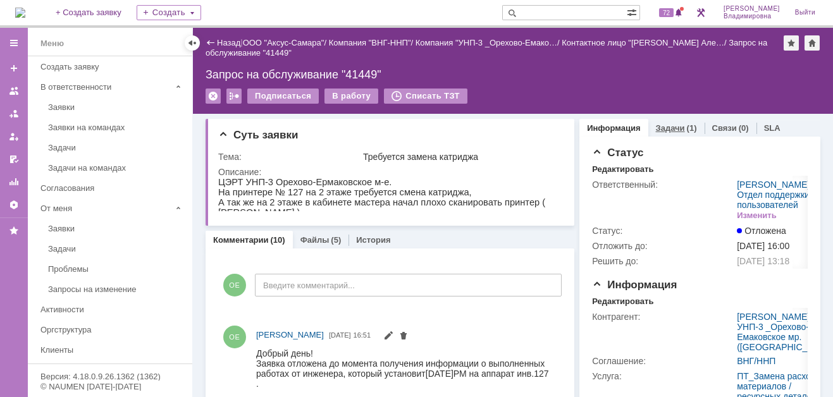
click at [661, 126] on link "Задачи" at bounding box center [670, 127] width 29 height 9
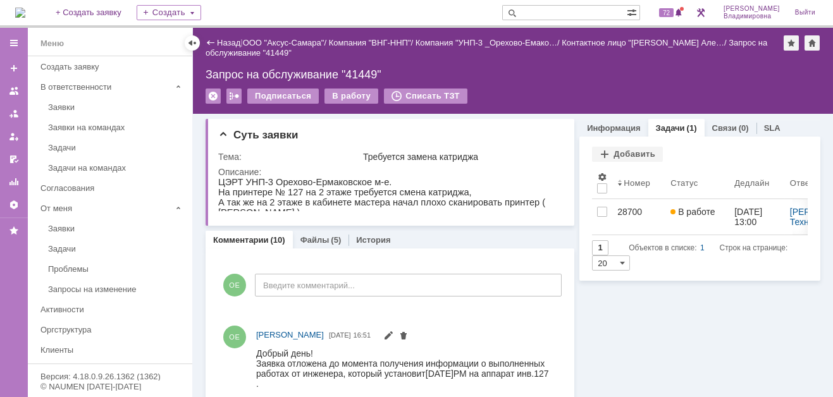
click at [25, 13] on img at bounding box center [20, 13] width 10 height 10
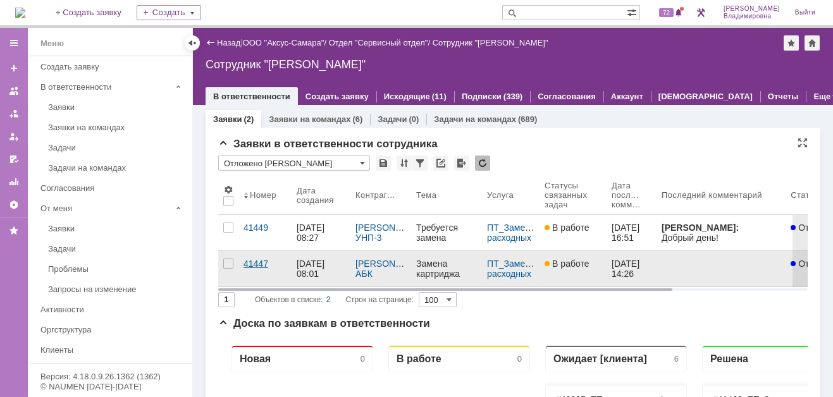
click at [251, 260] on div "41447" at bounding box center [265, 264] width 43 height 10
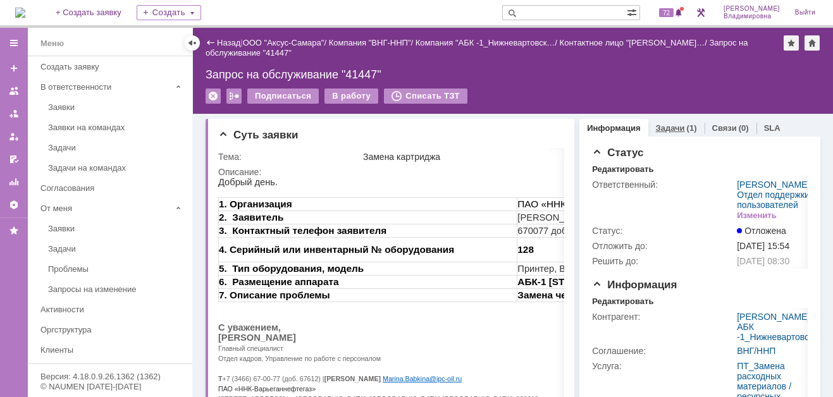
click at [662, 126] on link "Задачи" at bounding box center [670, 127] width 29 height 9
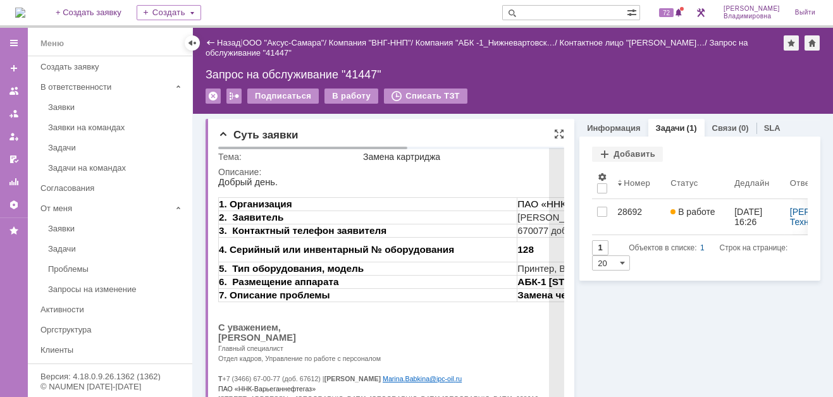
drag, startPoint x: 431, startPoint y: 343, endPoint x: 523, endPoint y: 268, distance: 119.2
click at [435, 340] on p "[PERSON_NAME]" at bounding box center [533, 338] width 630 height 10
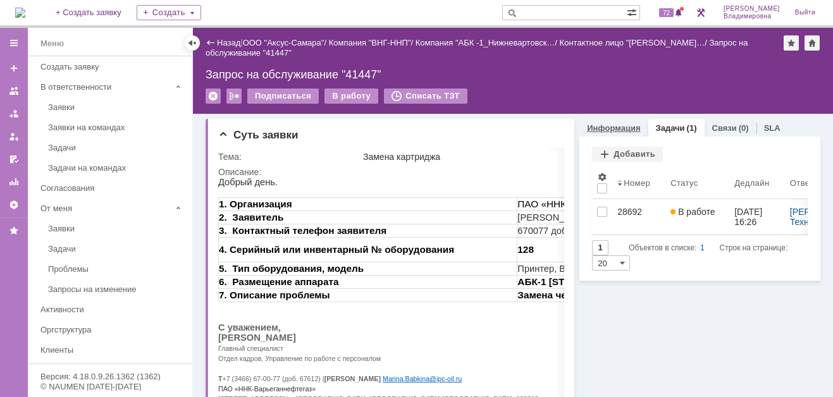
click at [607, 123] on link "Информация" at bounding box center [613, 127] width 53 height 9
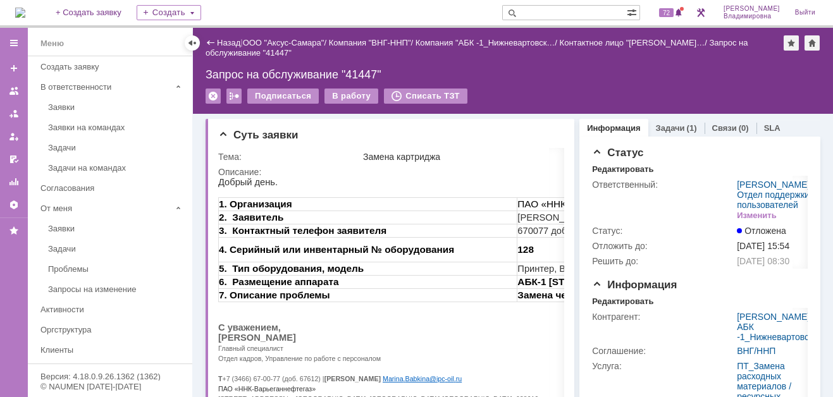
click at [25, 8] on img at bounding box center [20, 13] width 10 height 10
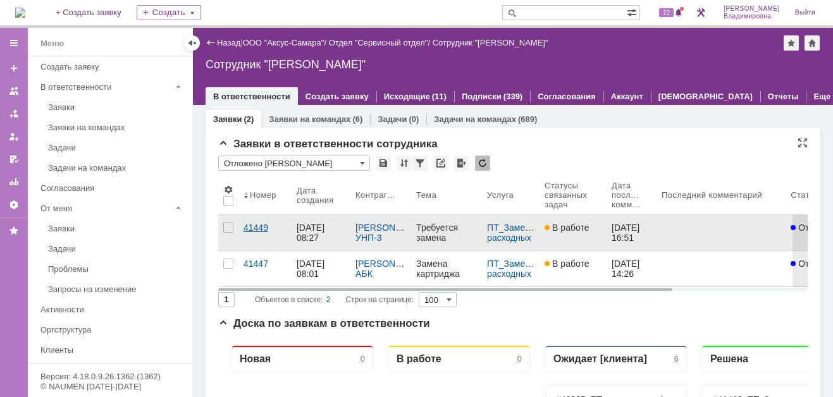
click at [259, 223] on div "41449" at bounding box center [265, 228] width 43 height 10
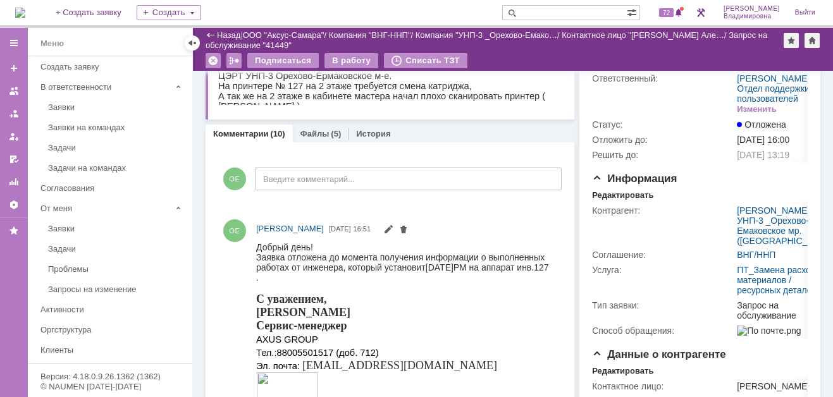
click at [25, 15] on img at bounding box center [20, 13] width 10 height 10
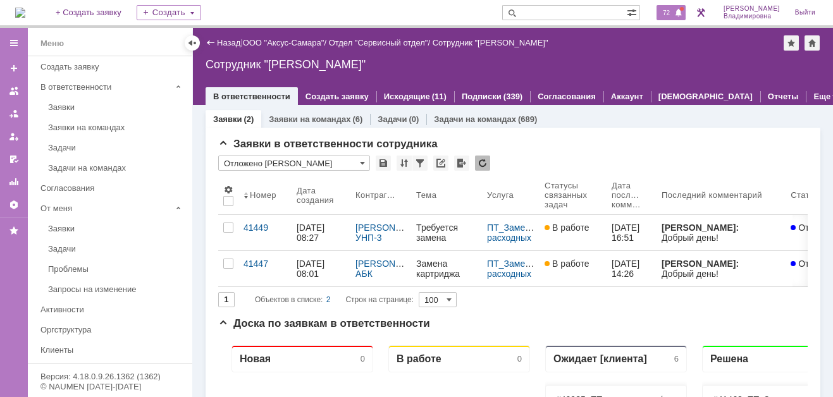
click at [683, 11] on span at bounding box center [678, 13] width 9 height 10
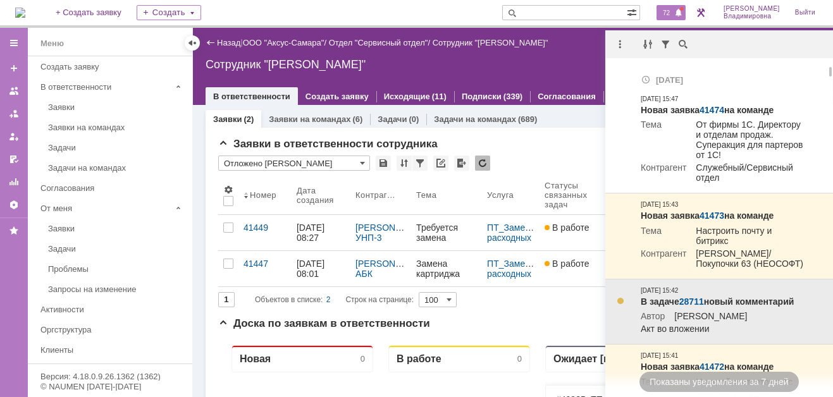
click at [693, 302] on link "28711" at bounding box center [692, 302] width 25 height 10
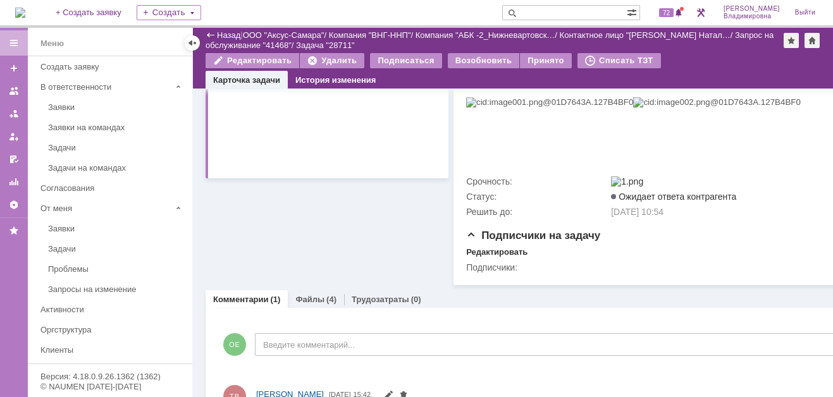
scroll to position [63, 0]
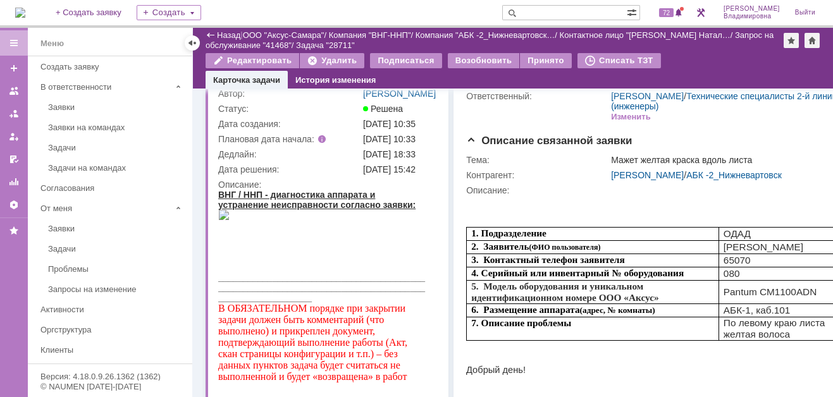
click at [25, 18] on img at bounding box center [20, 13] width 10 height 10
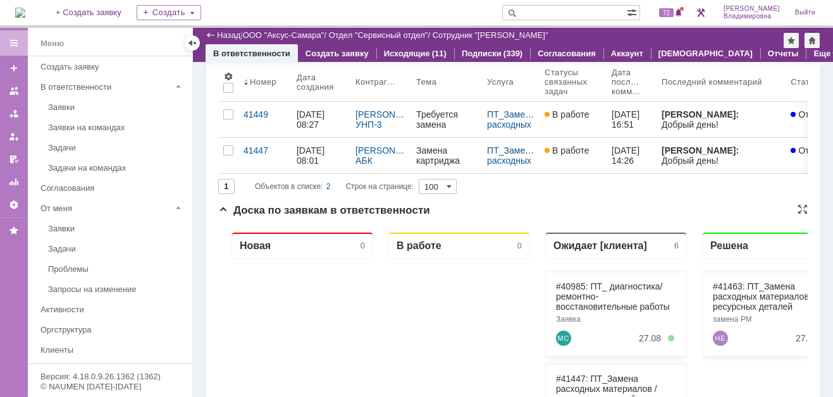
scroll to position [63, 0]
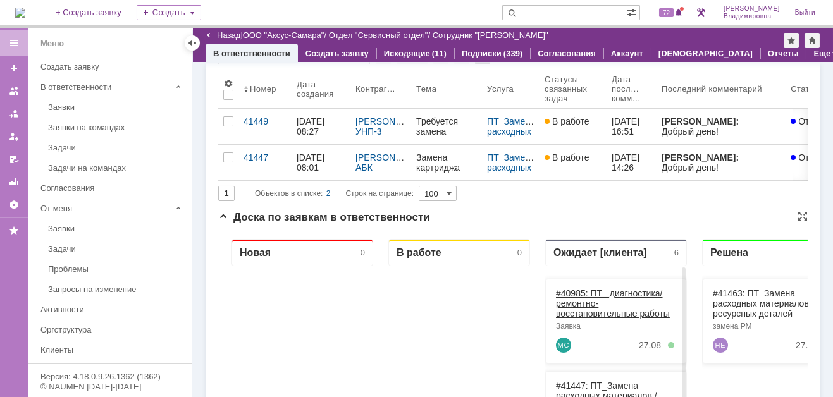
click at [578, 292] on link "#40985: ПТ_ диагностика/ ремонтно-восстановительные работы" at bounding box center [613, 304] width 114 height 30
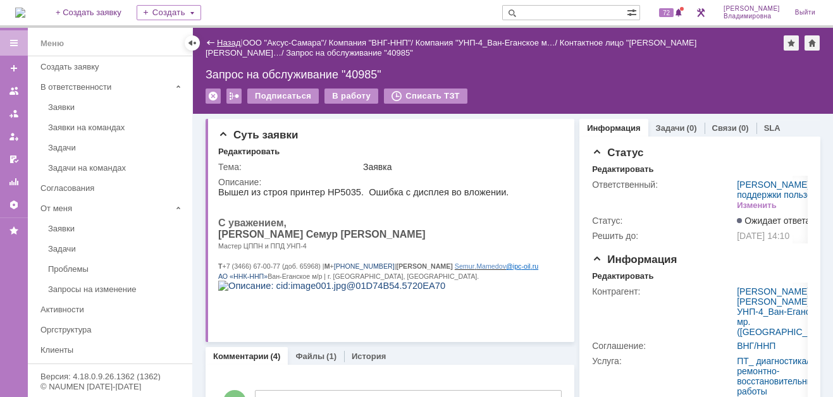
click at [218, 40] on link "Назад" at bounding box center [228, 42] width 23 height 9
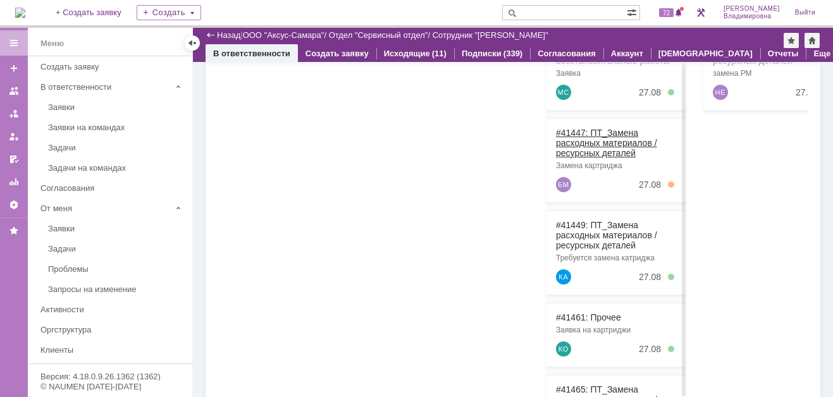
click at [576, 129] on link "#41447: ПТ_Замена расходных материалов / ресурсных деталей" at bounding box center [606, 143] width 101 height 30
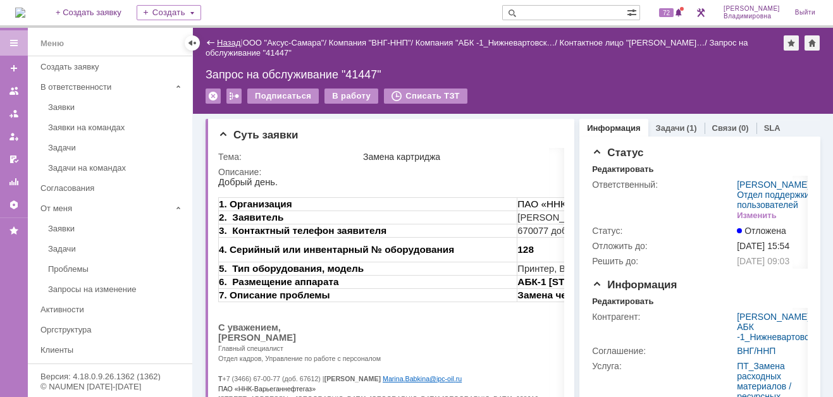
click at [228, 40] on link "Назад" at bounding box center [228, 42] width 23 height 9
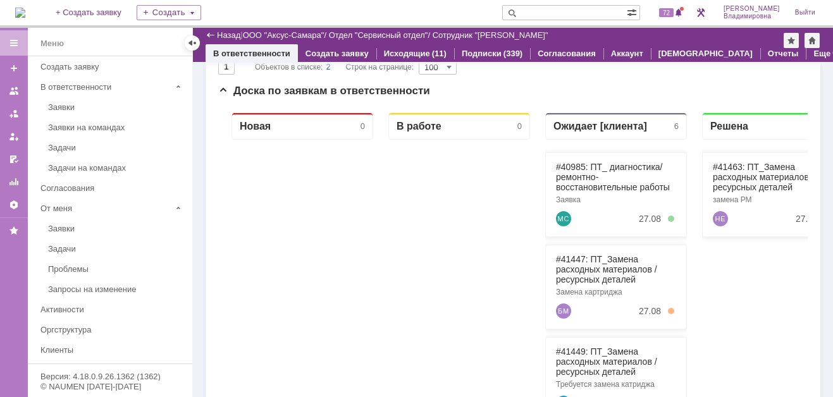
scroll to position [253, 0]
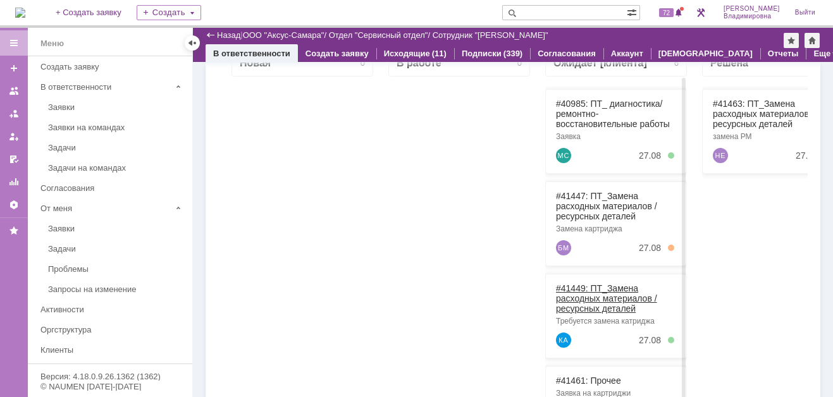
click at [581, 284] on link "#41449: ПТ_Замена расходных материалов / ресурсных деталей" at bounding box center [606, 298] width 101 height 30
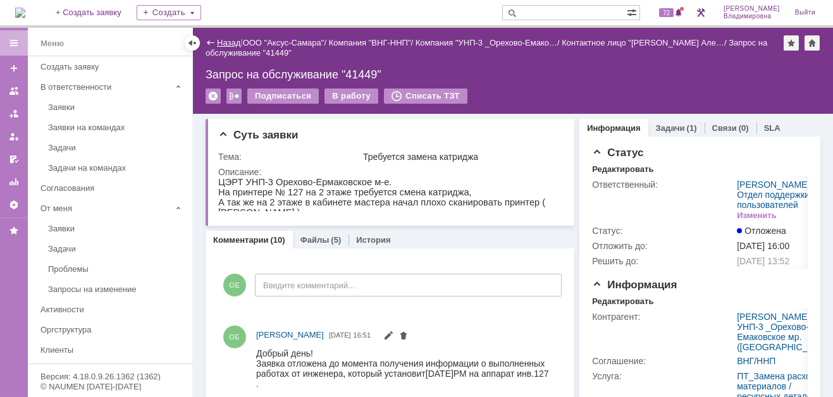
click at [221, 42] on link "Назад" at bounding box center [228, 42] width 23 height 9
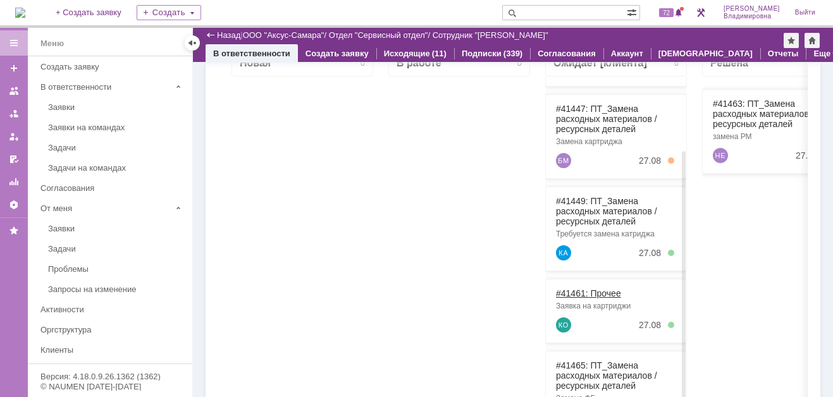
click at [573, 292] on link "#41461: Прочее" at bounding box center [588, 294] width 65 height 10
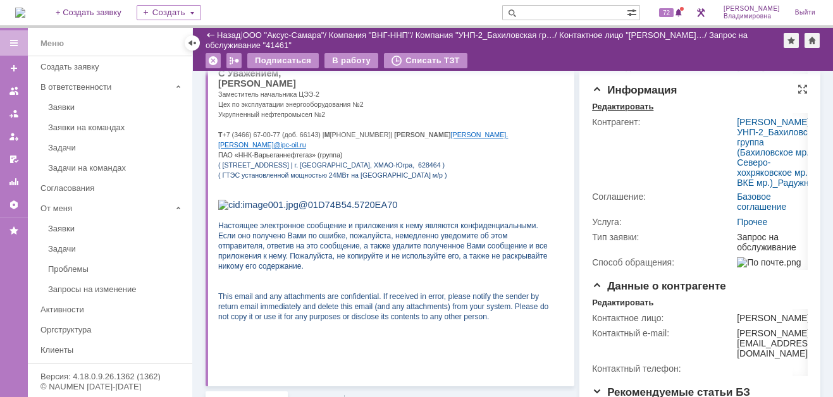
click at [614, 112] on div "Редактировать" at bounding box center [622, 107] width 61 height 10
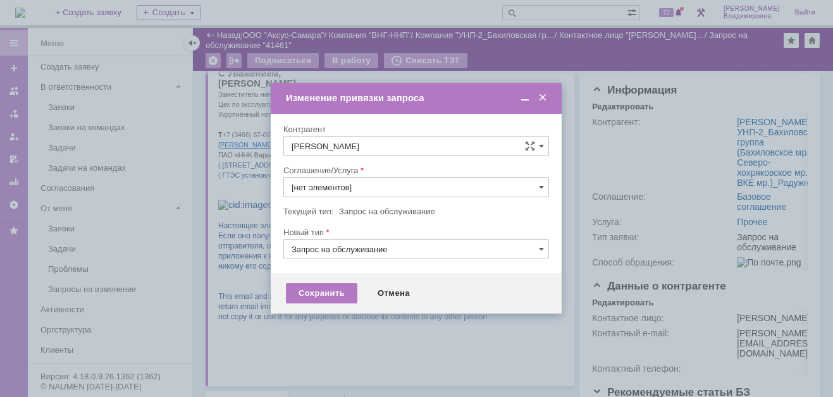
type input "Прочее"
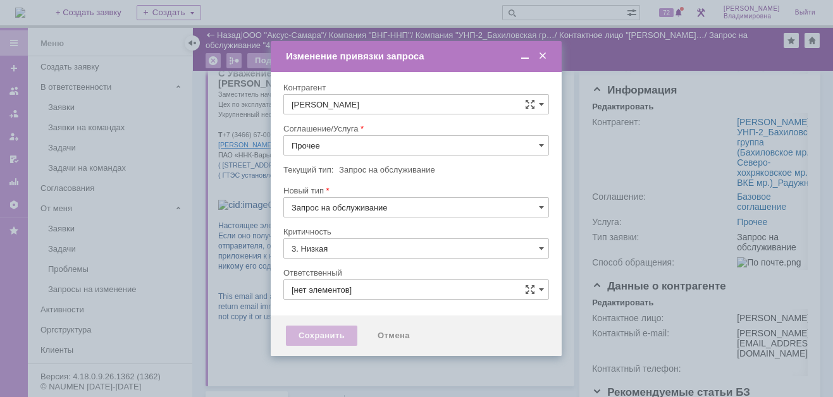
type input "[PERSON_NAME]"
type input "[не указано]"
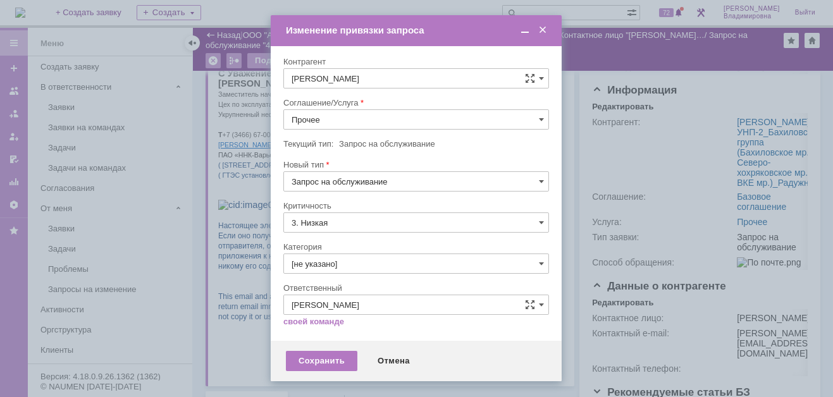
click at [633, 185] on div at bounding box center [416, 198] width 833 height 397
click at [540, 116] on span at bounding box center [541, 120] width 5 height 10
click at [347, 271] on span "ПТ_Замена расходных материалов / ресурсных деталей" at bounding box center [416, 276] width 249 height 10
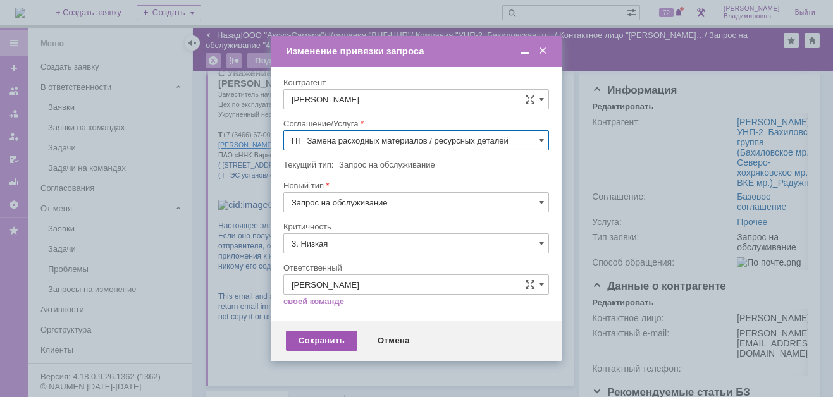
type input "ПТ_Замена расходных материалов / ресурсных деталей"
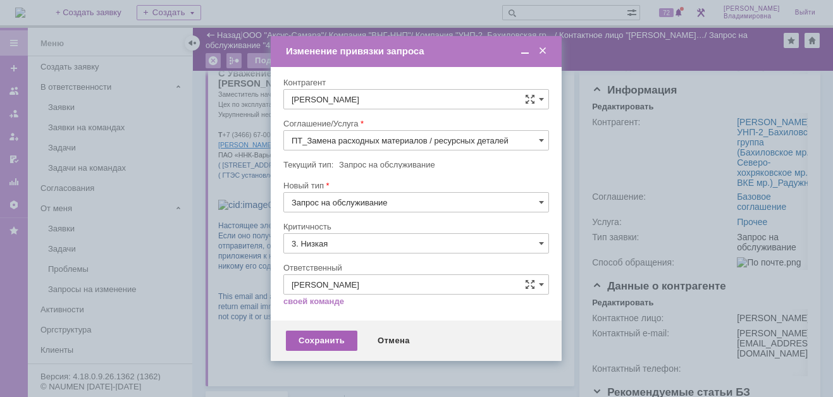
click at [321, 340] on div "Сохранить" at bounding box center [321, 341] width 71 height 20
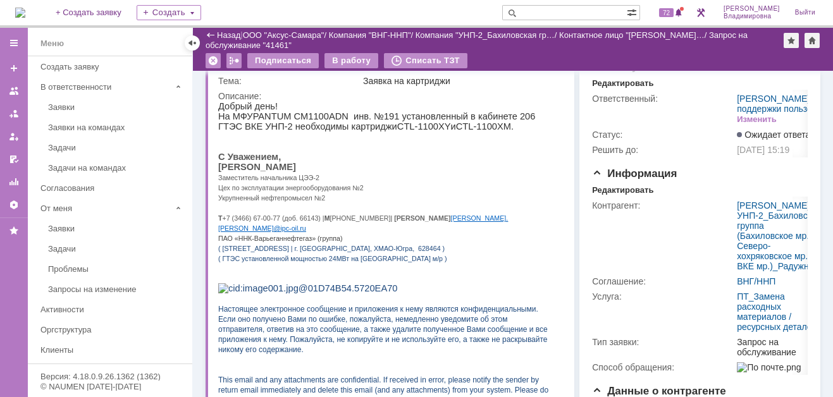
scroll to position [63, 0]
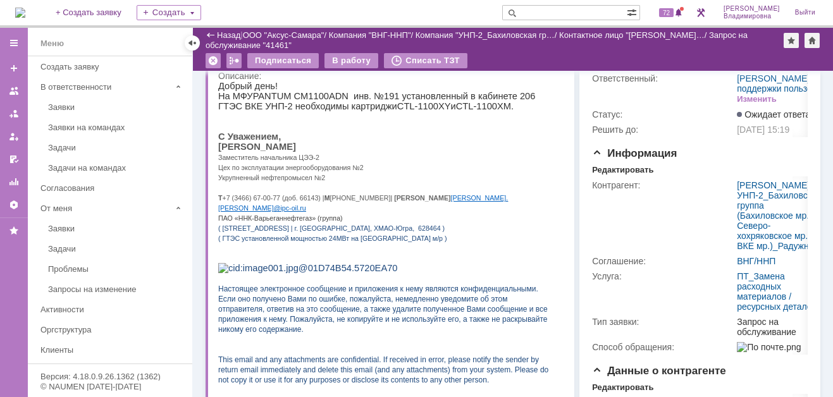
click at [25, 8] on img at bounding box center [20, 13] width 10 height 10
